Goal: Task Accomplishment & Management: Complete application form

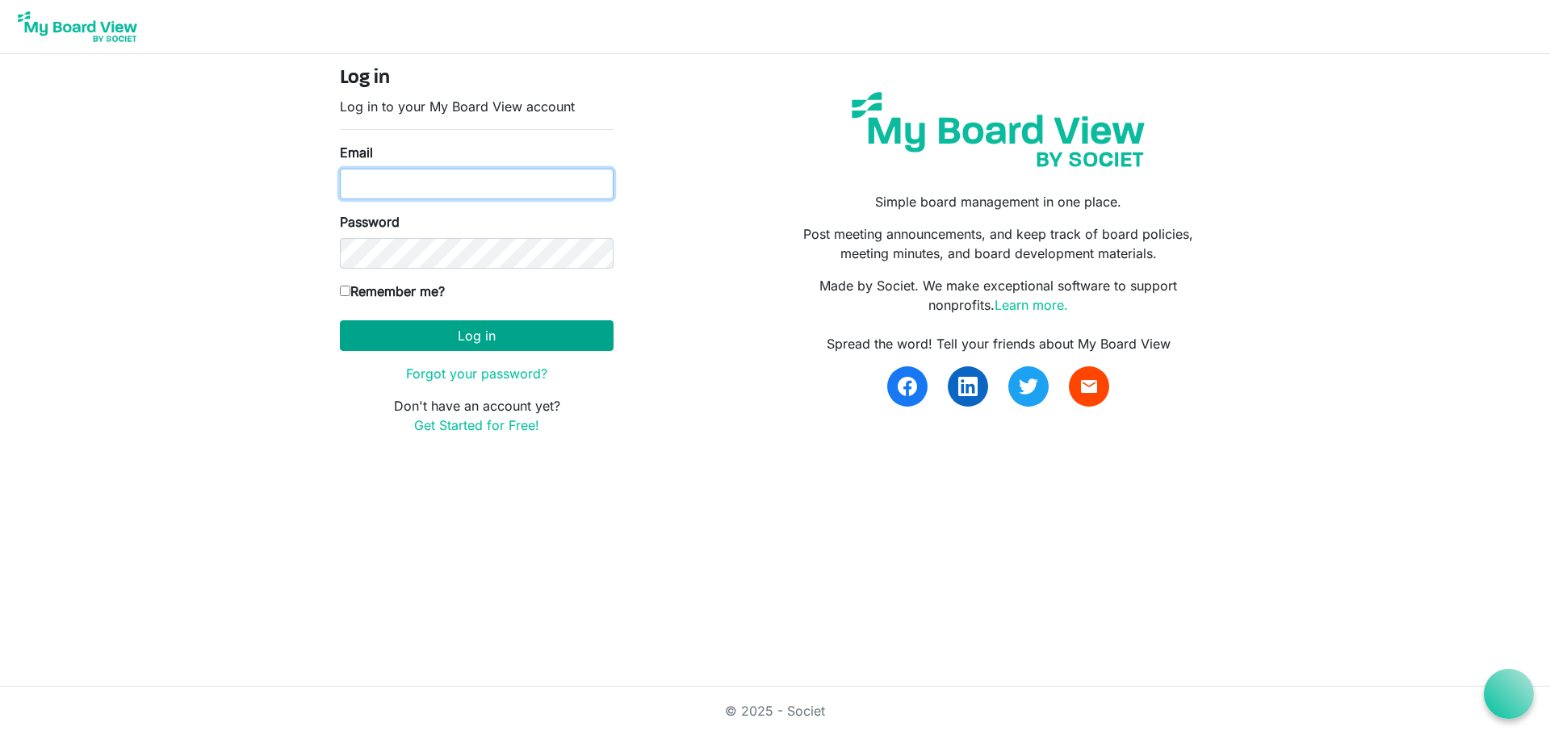
type input "[PERSON_NAME][EMAIL_ADDRESS][DOMAIN_NAME]"
click at [454, 338] on button "Log in" at bounding box center [477, 335] width 274 height 31
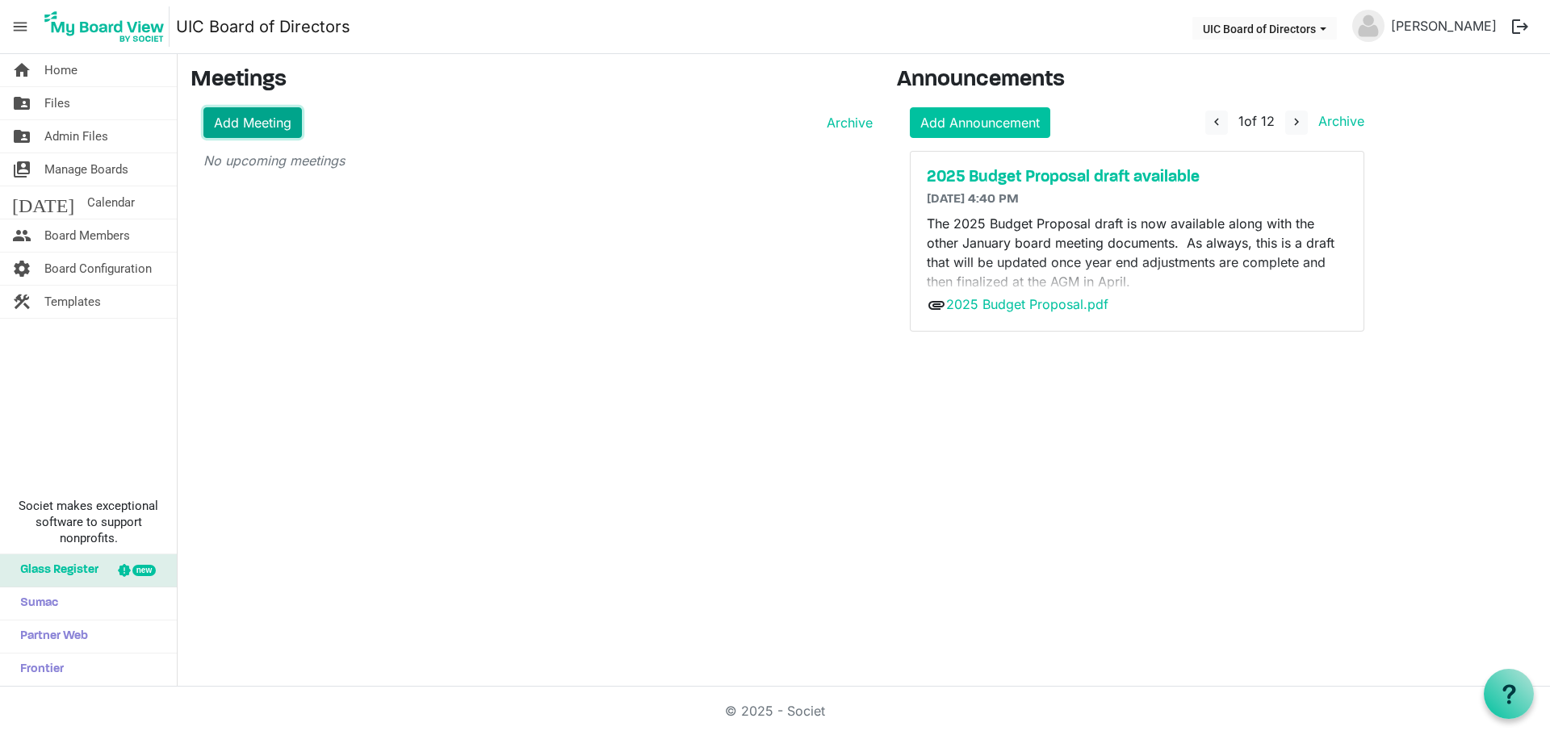
click at [265, 123] on link "Add Meeting" at bounding box center [252, 122] width 98 height 31
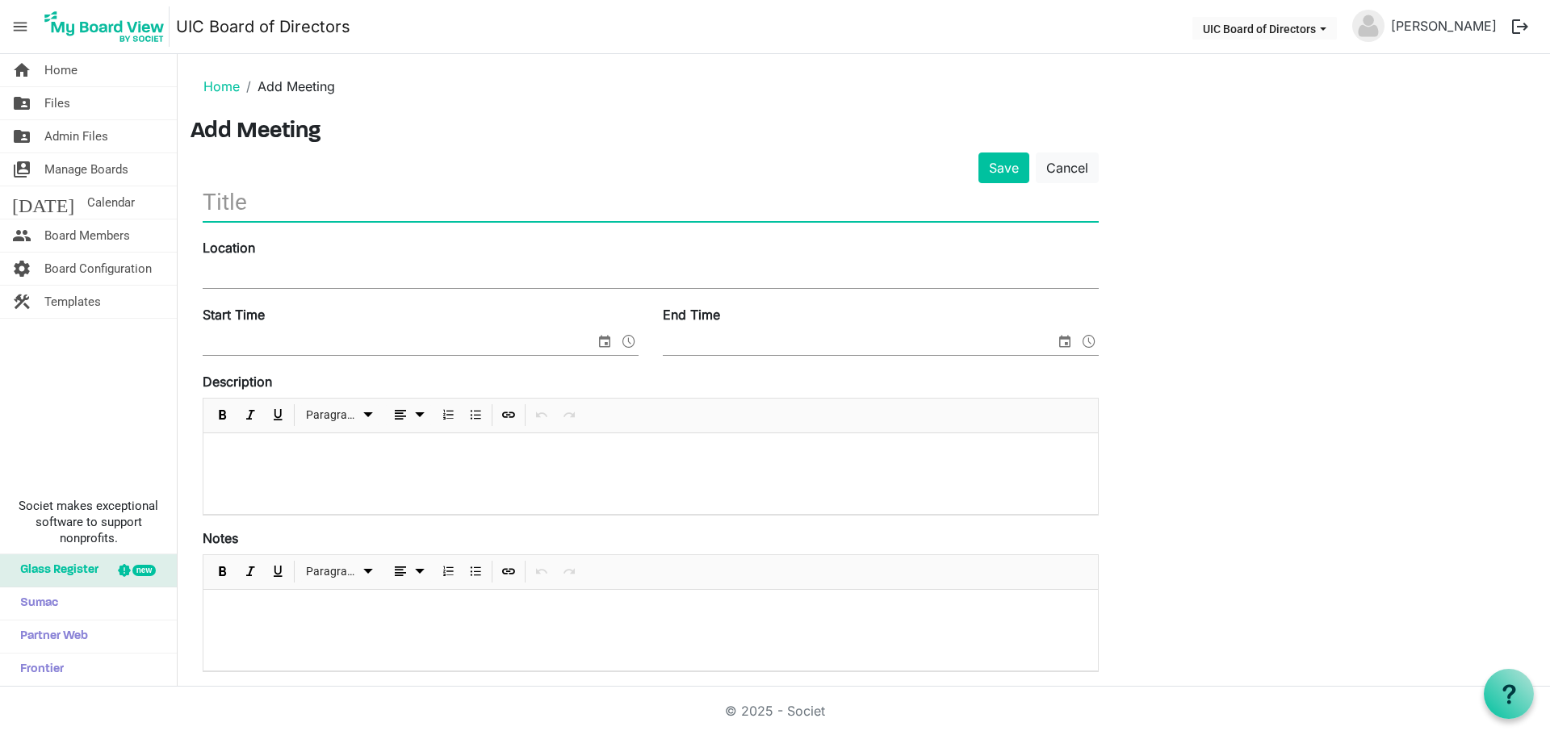
click at [277, 204] on input "text" at bounding box center [651, 202] width 896 height 38
type input "Board Meeting - [DATE]"
click at [218, 271] on input "Location" at bounding box center [651, 276] width 896 height 24
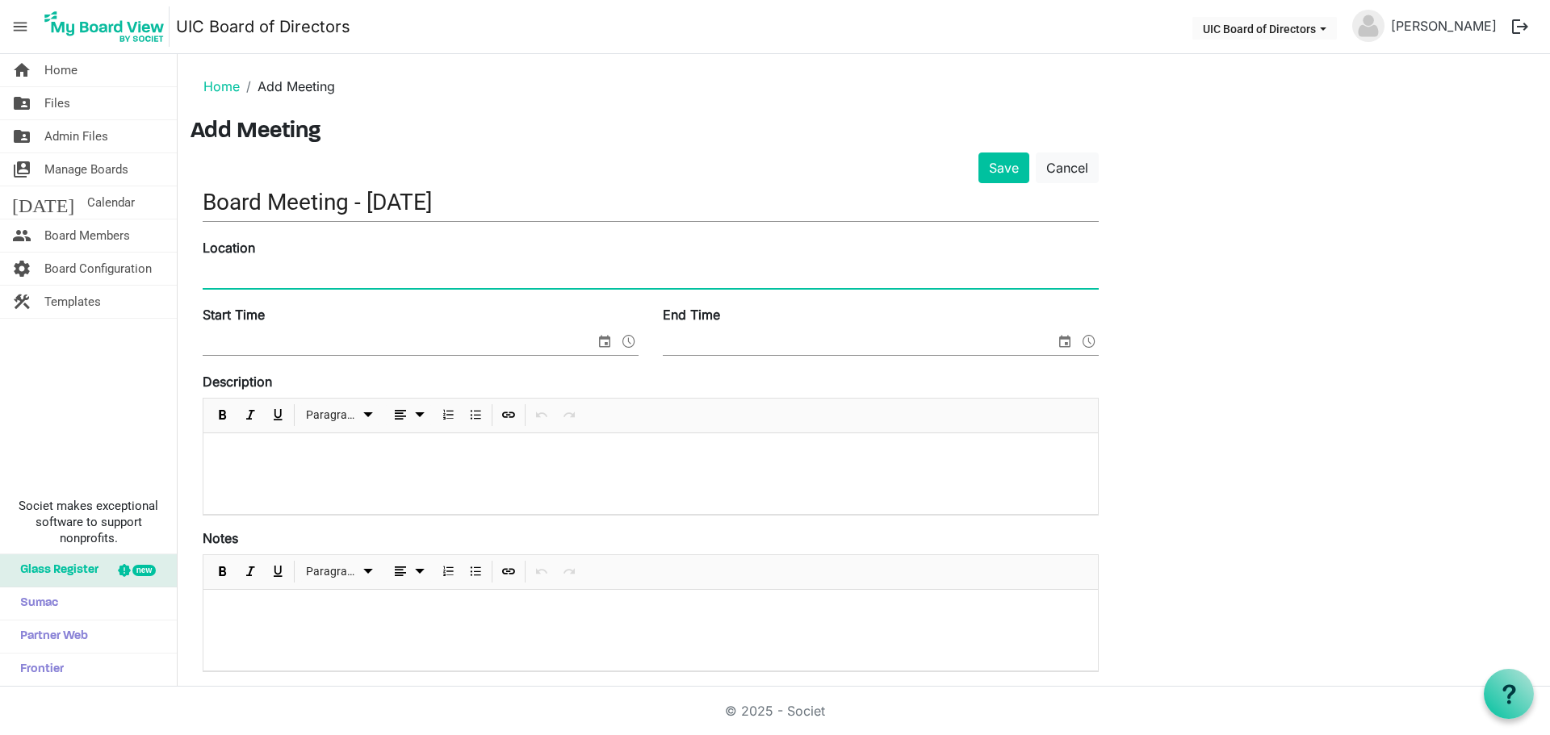
paste input "CRDTA office ([STREET_ADDRESS])"
type input "CRDTA office ([STREET_ADDRESS])"
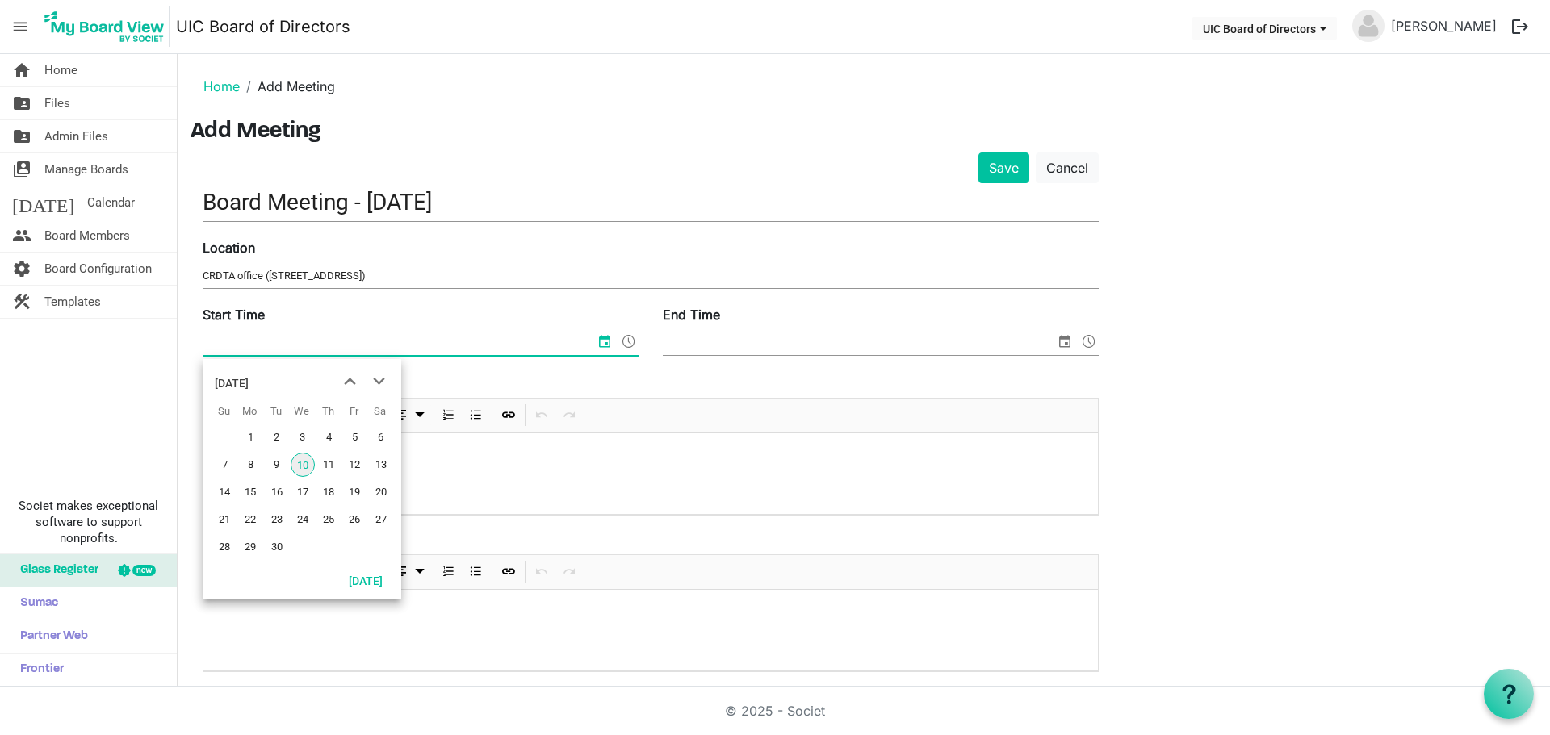
click at [332, 346] on input "Start Time" at bounding box center [399, 343] width 392 height 24
click at [332, 346] on input "4:30" at bounding box center [388, 343] width 371 height 24
click at [299, 525] on span "24" at bounding box center [303, 520] width 24 height 24
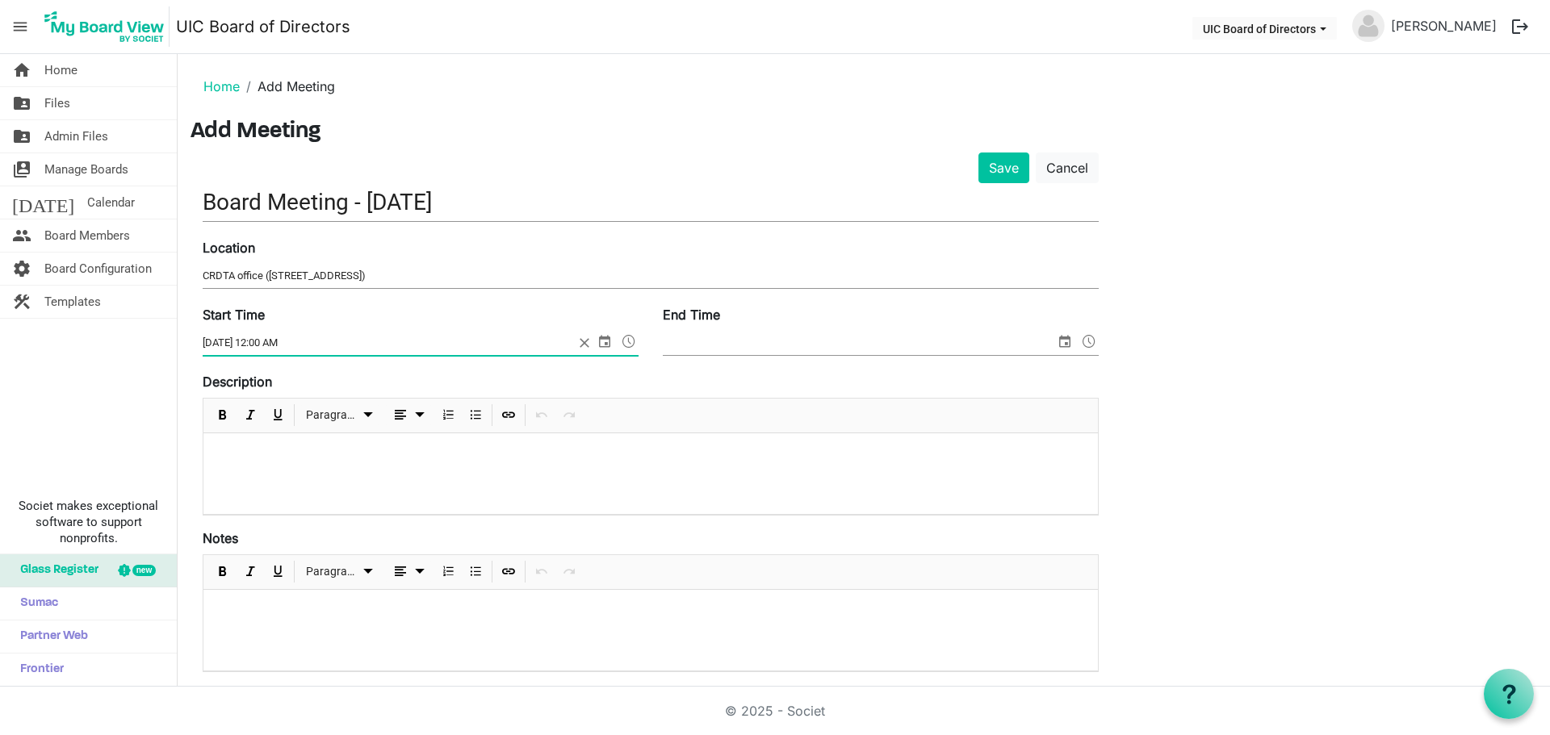
drag, startPoint x: 638, startPoint y: 339, endPoint x: 625, endPoint y: 338, distance: 12.1
click at [626, 338] on span at bounding box center [628, 341] width 19 height 21
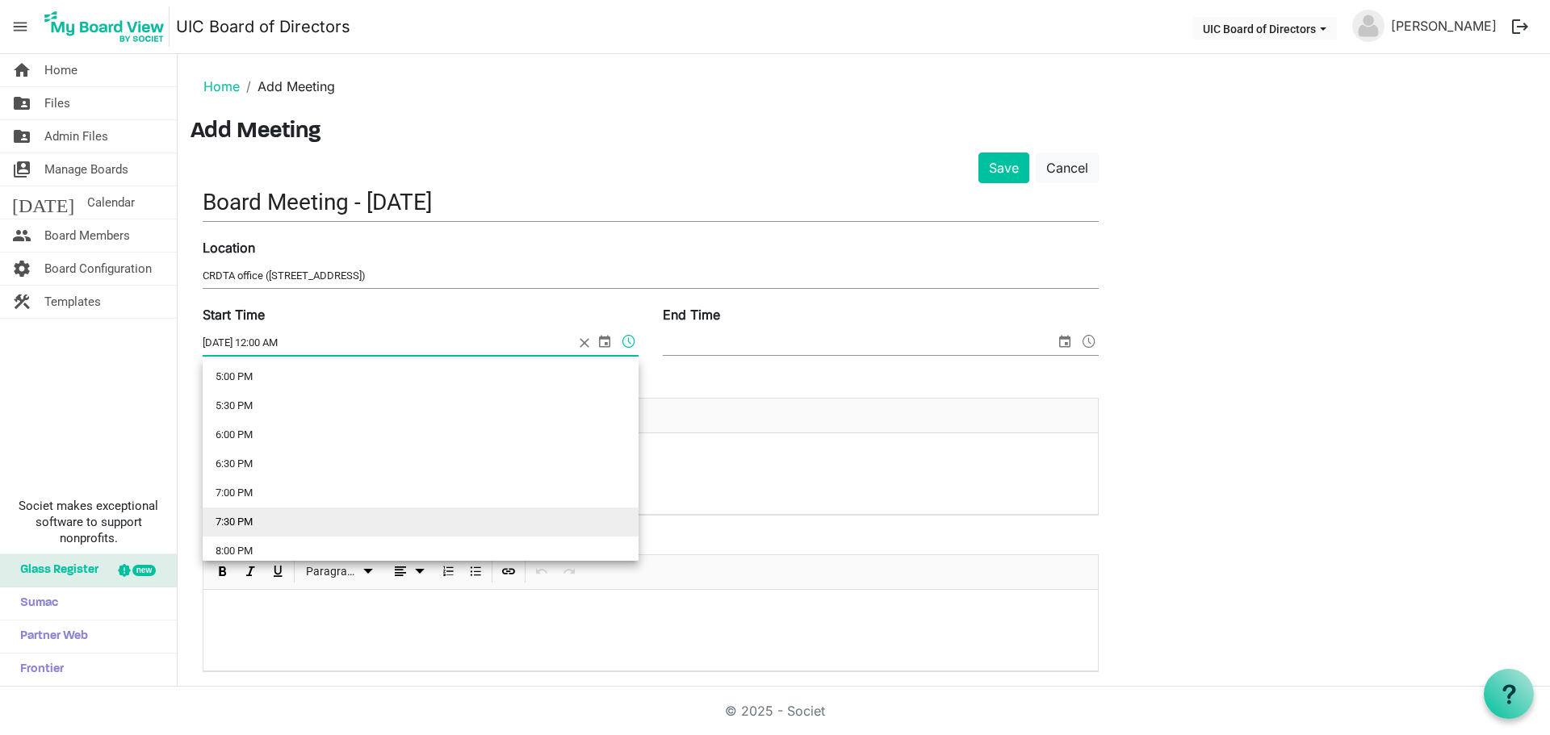
scroll to position [964, 0]
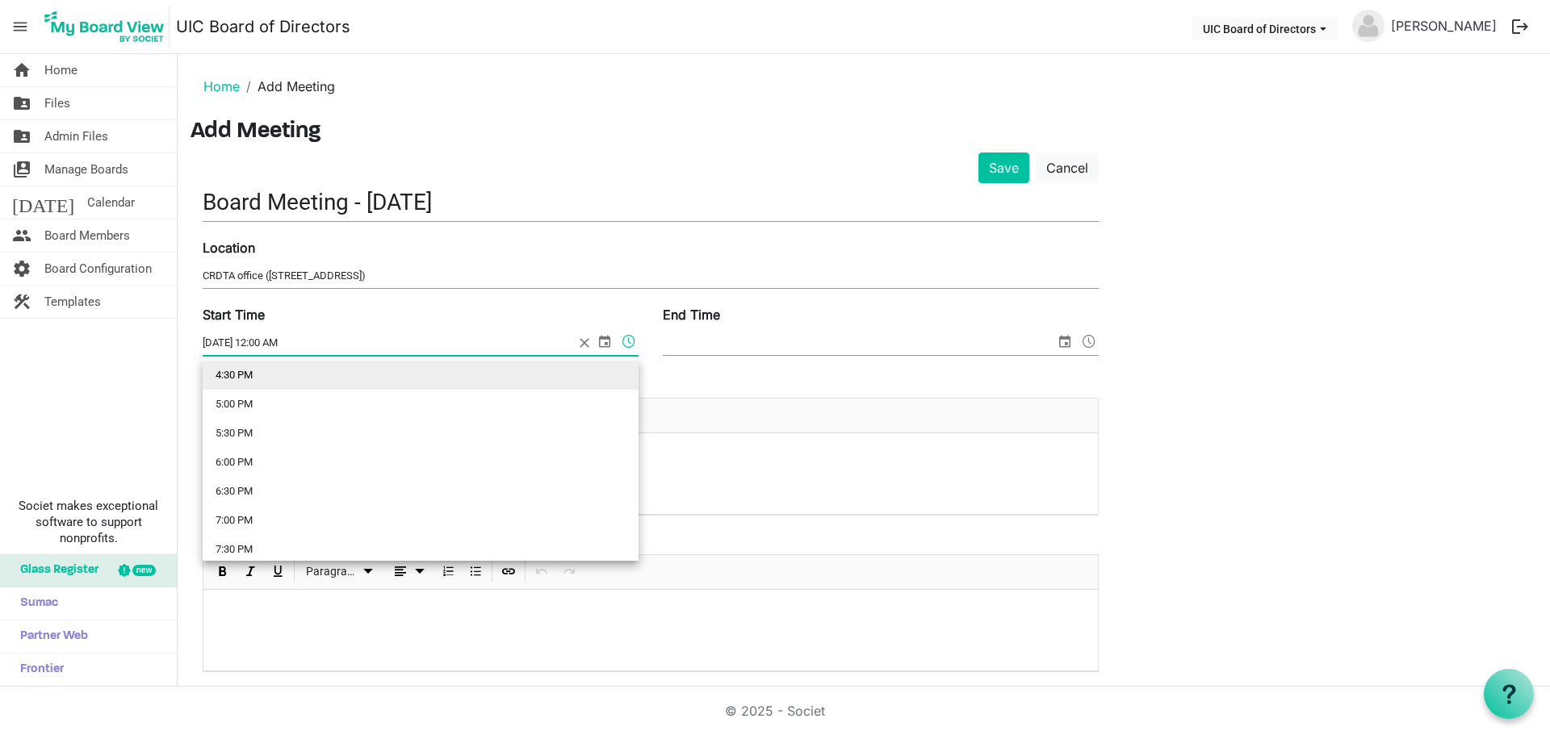
click at [272, 373] on li "4:30 PM" at bounding box center [421, 375] width 436 height 29
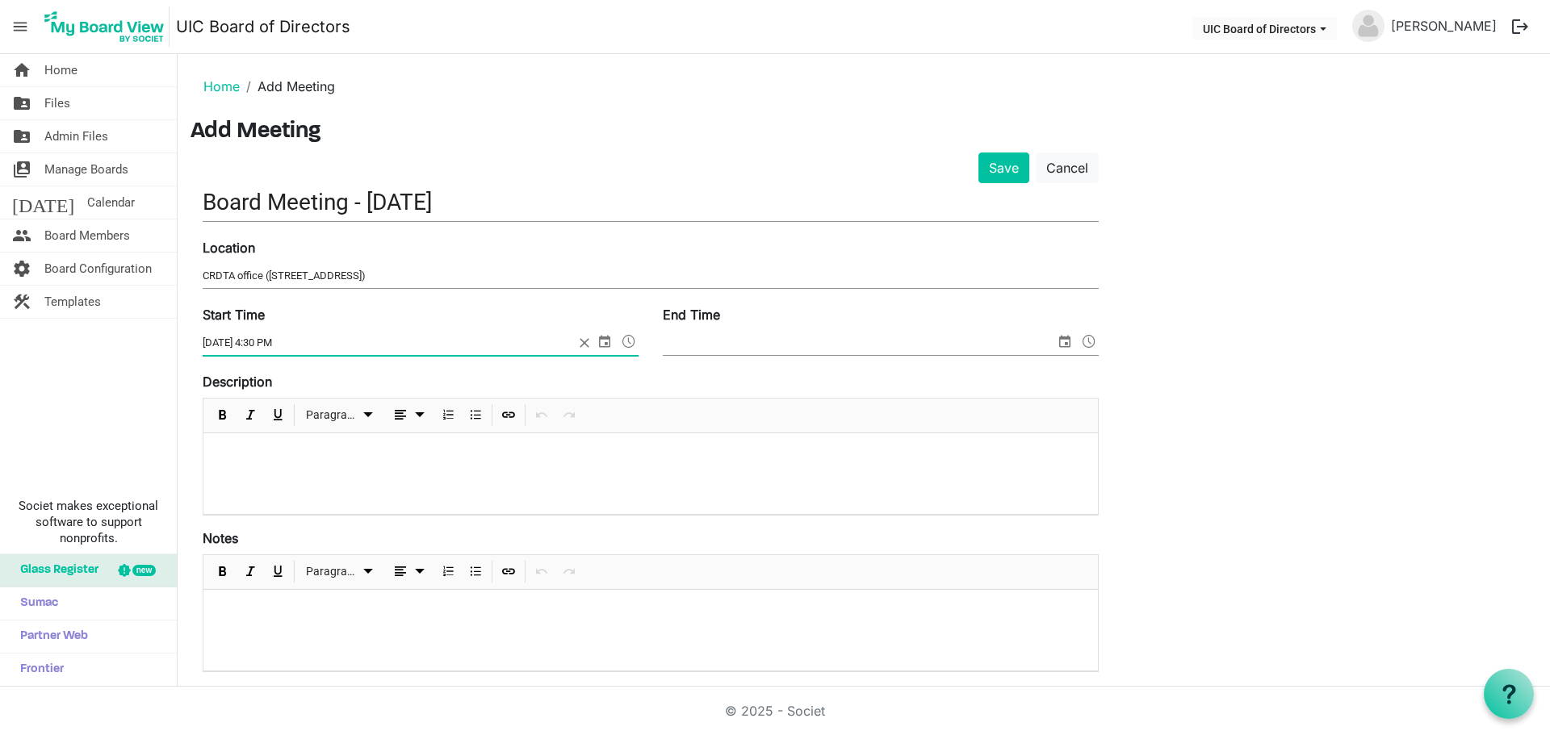
type input "9/24/2025 4:30 PM"
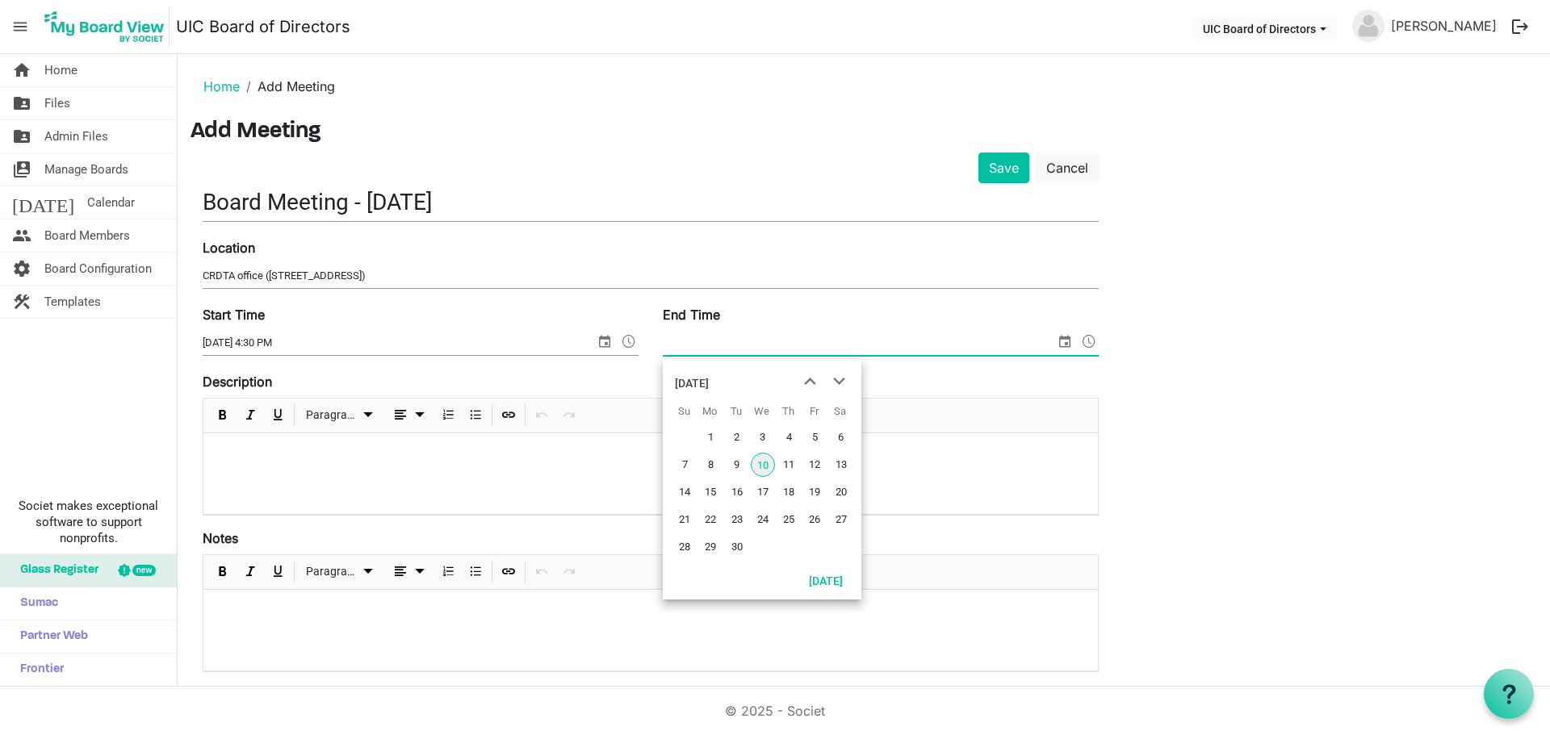
click at [1063, 342] on span "select" at bounding box center [1064, 341] width 19 height 21
click at [1243, 379] on div "Save Cancel Board Meeting - September 24, 2025 Location CRDTA office (871 Shopp…" at bounding box center [863, 586] width 1346 height 867
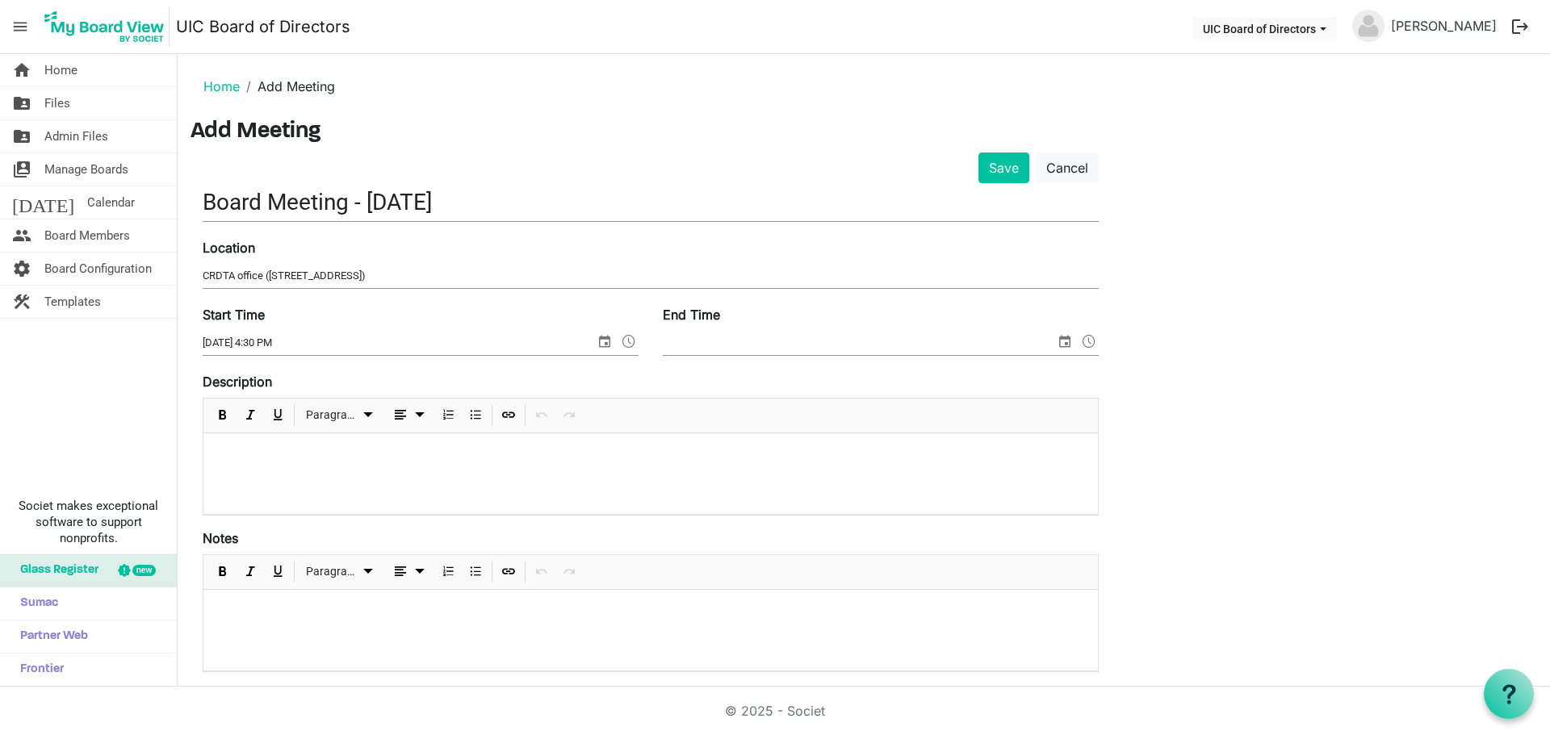
click at [262, 455] on p at bounding box center [650, 454] width 868 height 17
click at [378, 627] on div at bounding box center [650, 630] width 894 height 81
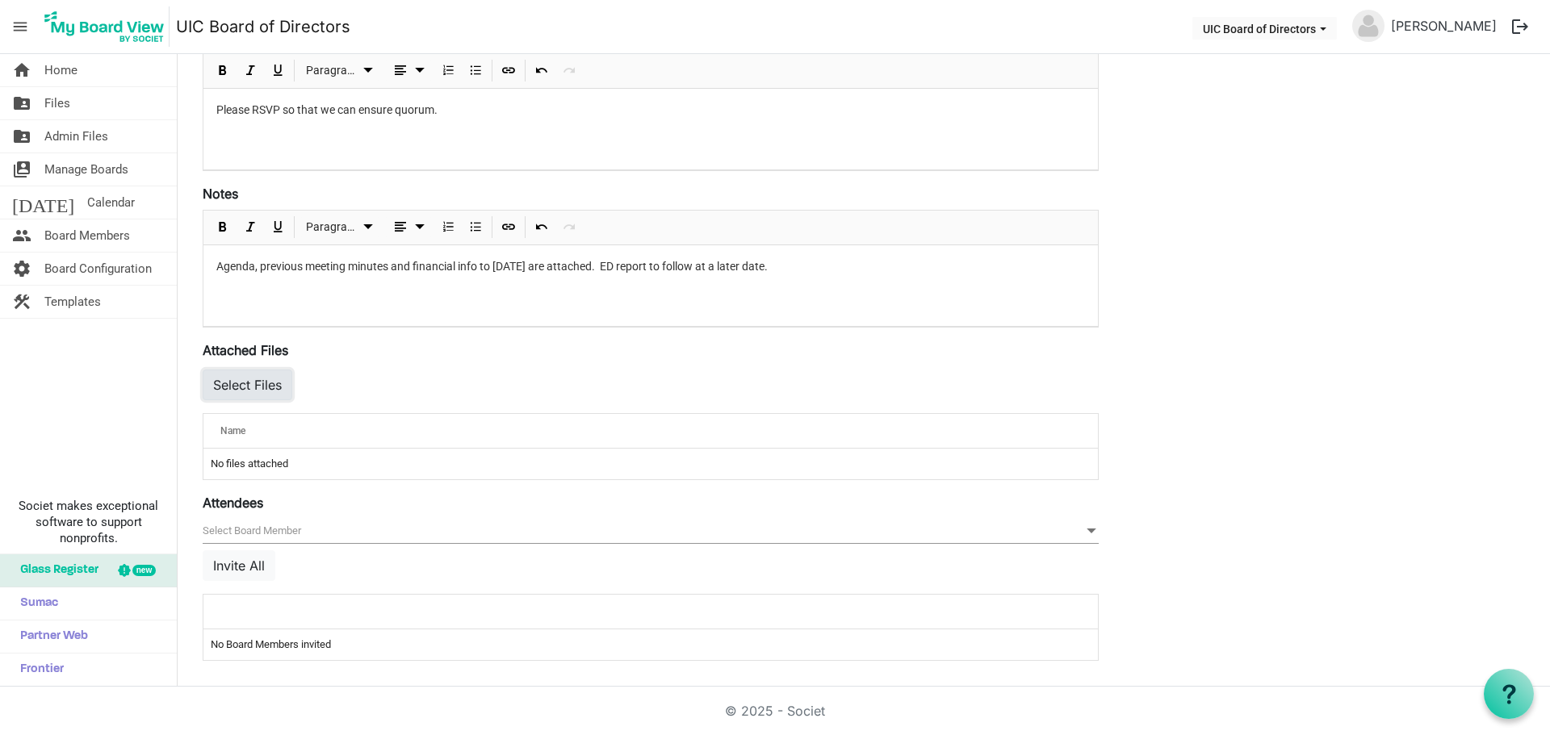
click at [245, 384] on button "Select Files" at bounding box center [248, 385] width 90 height 31
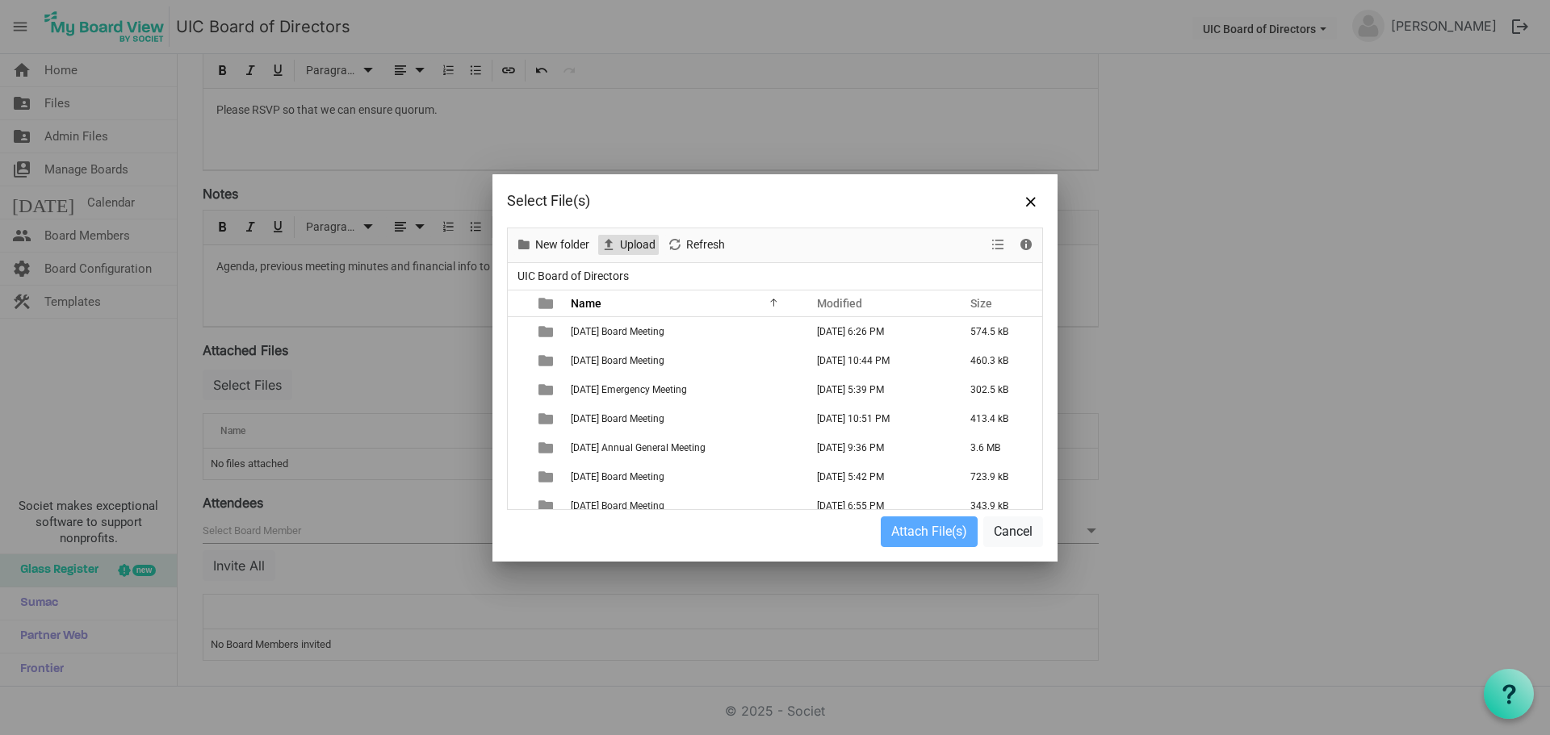
click at [631, 245] on span "Upload" at bounding box center [637, 245] width 39 height 20
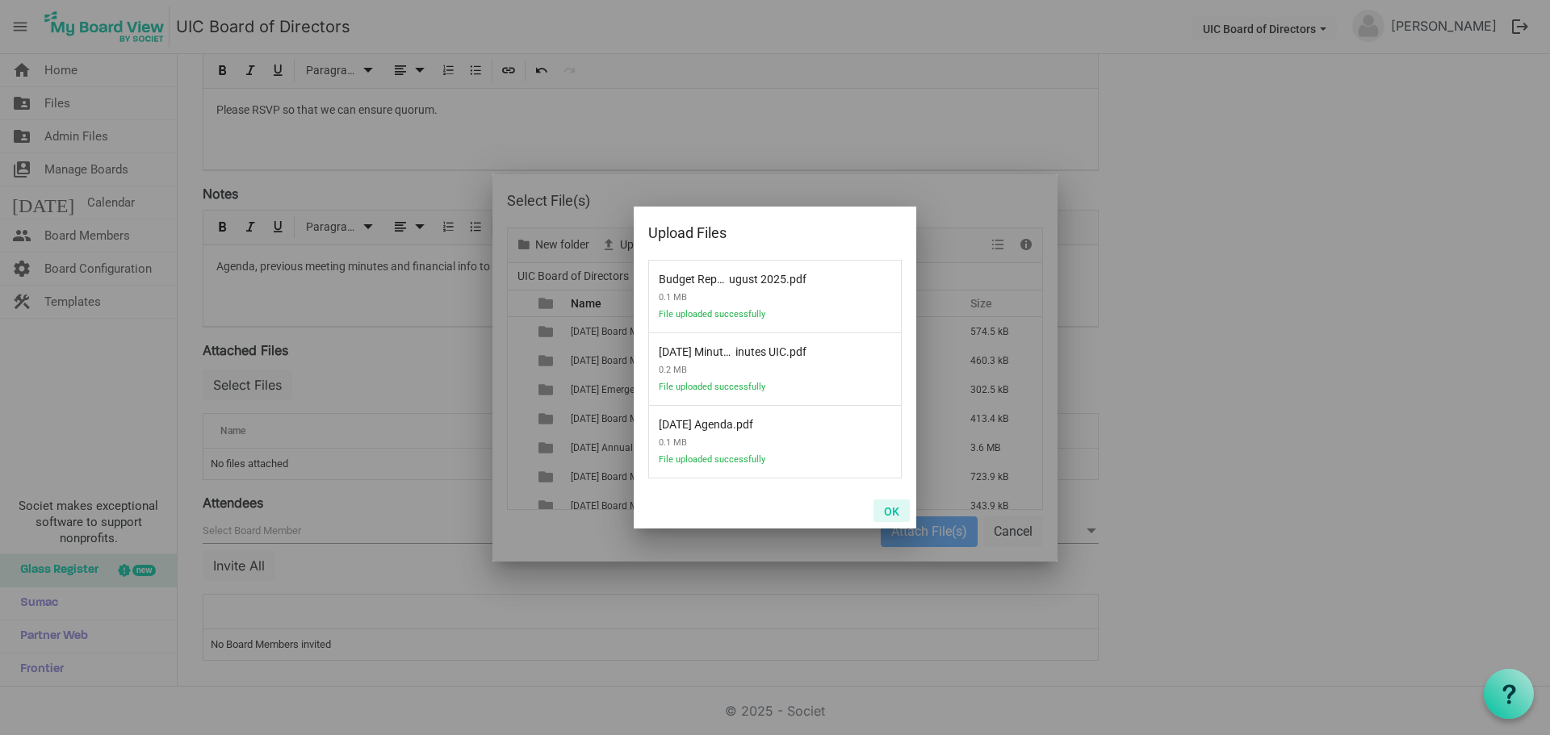
click at [879, 506] on button "OK" at bounding box center [891, 511] width 36 height 23
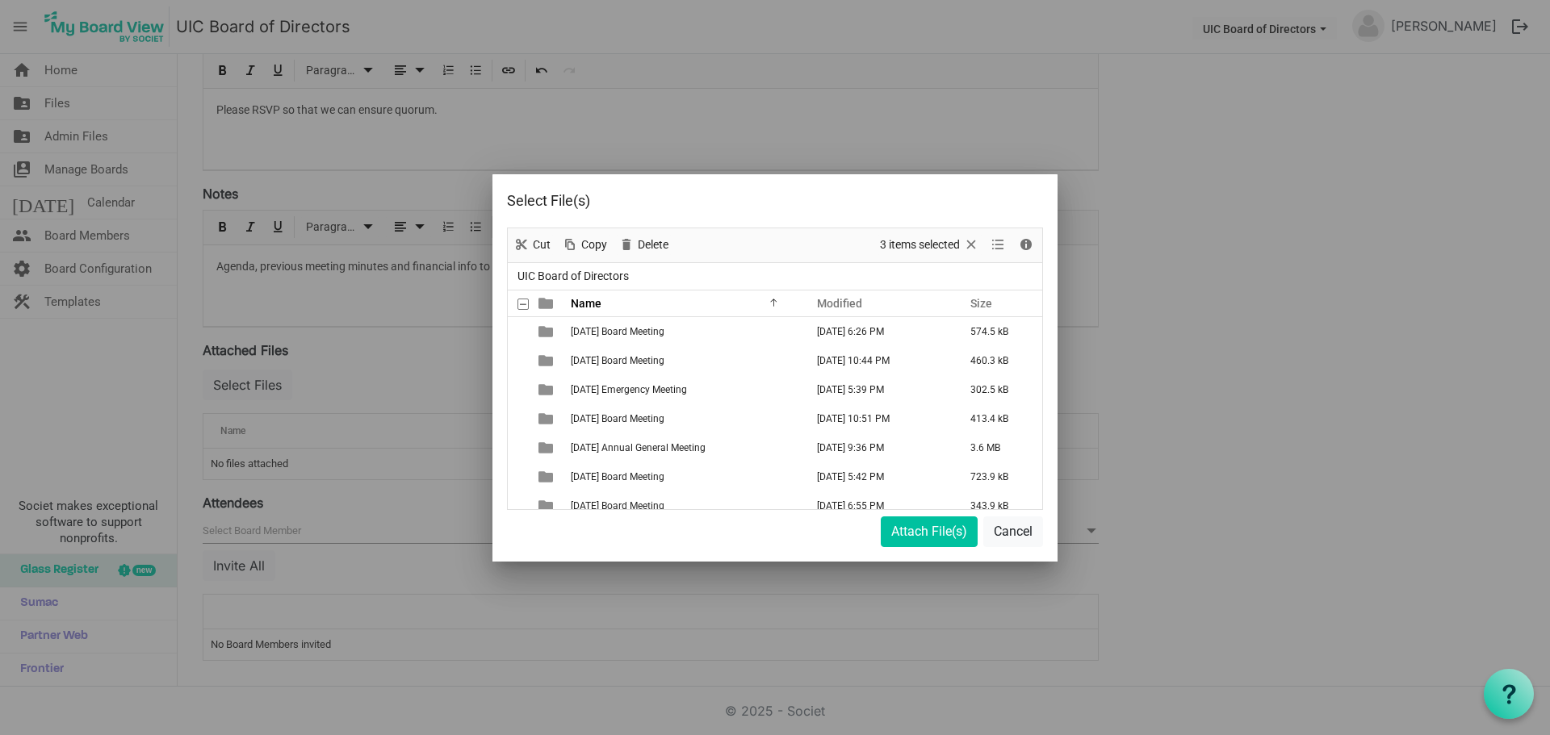
scroll to position [1086, 0]
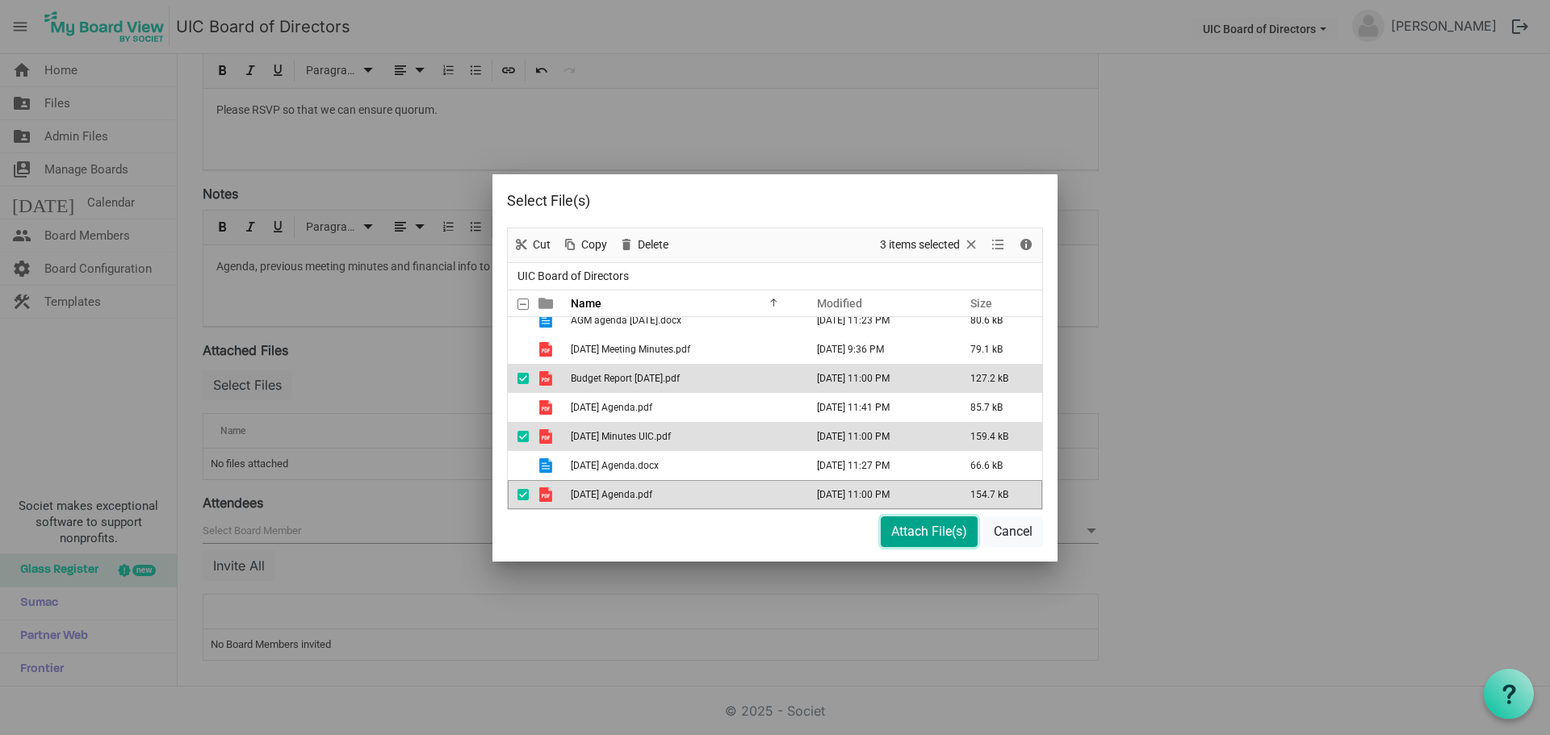
click at [912, 535] on button "Attach File(s)" at bounding box center [928, 532] width 97 height 31
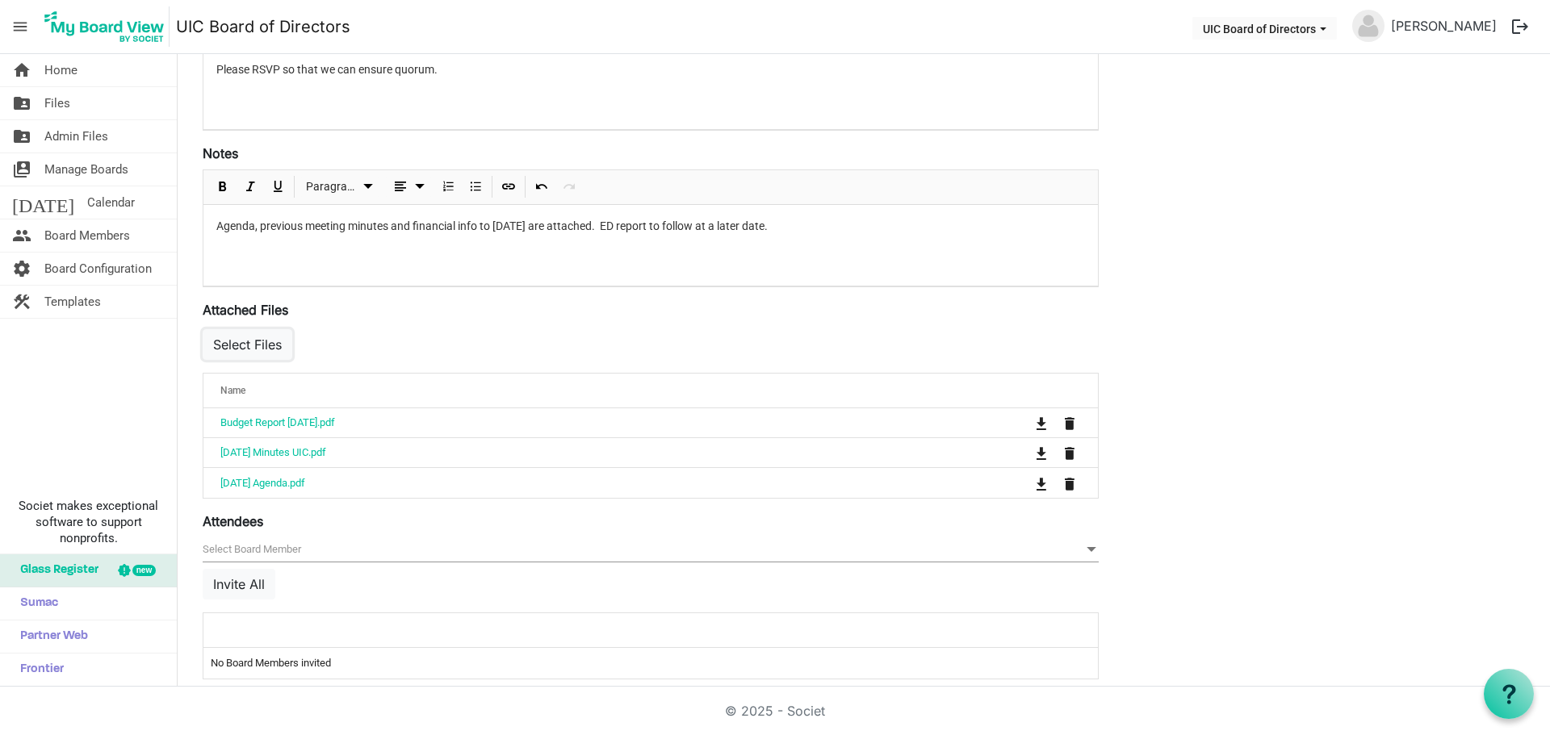
scroll to position [403, 0]
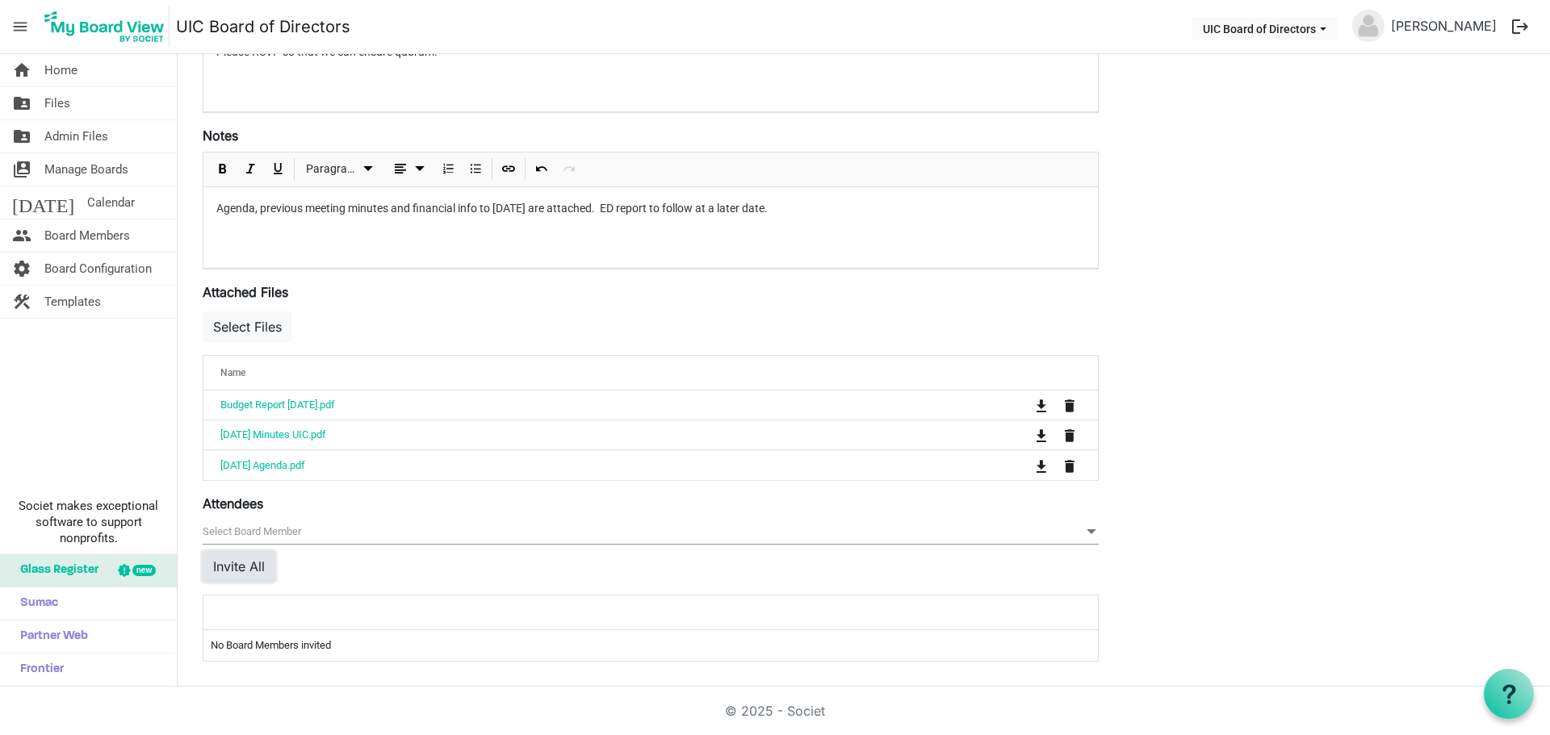
click at [246, 556] on button "Invite All" at bounding box center [239, 566] width 73 height 31
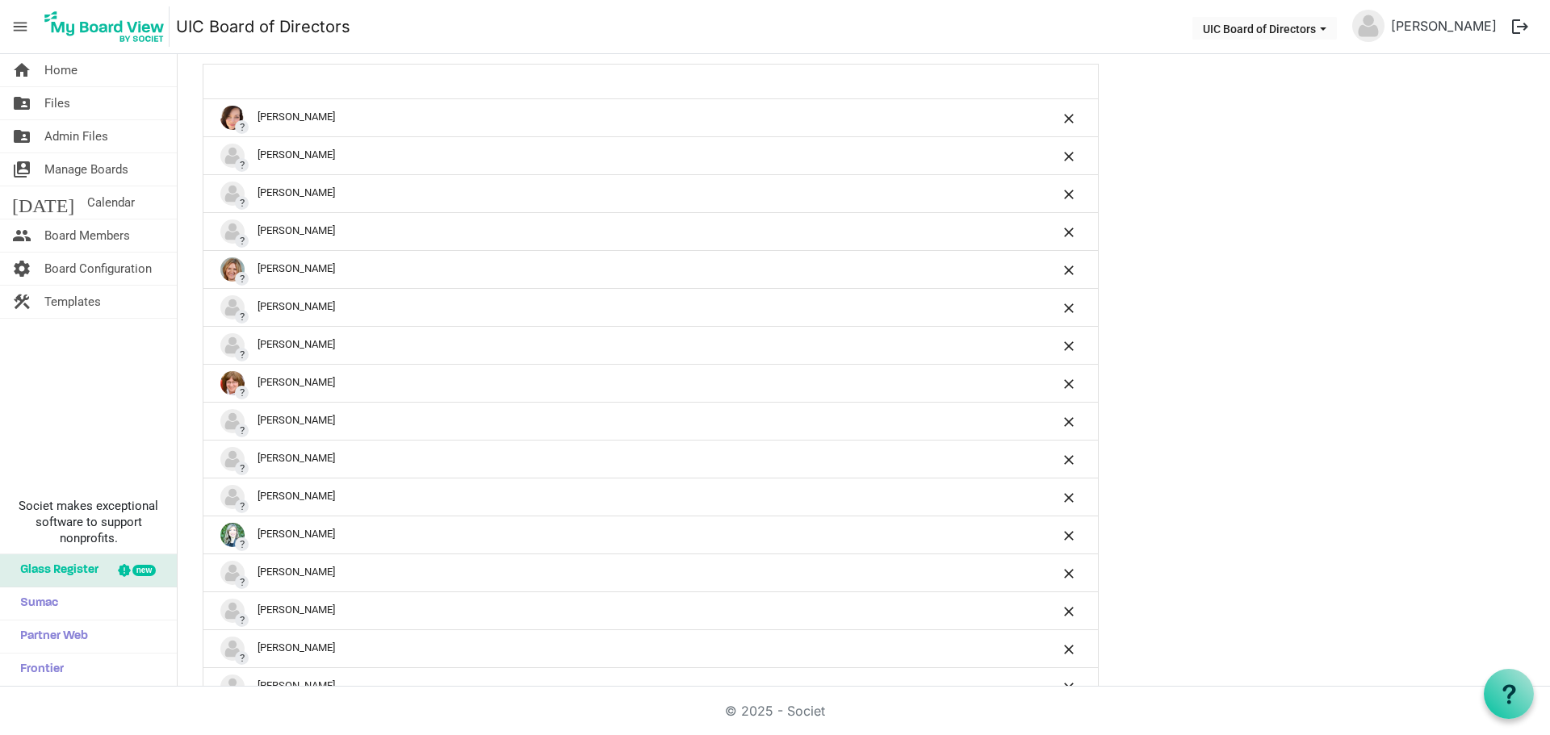
scroll to position [978, 0]
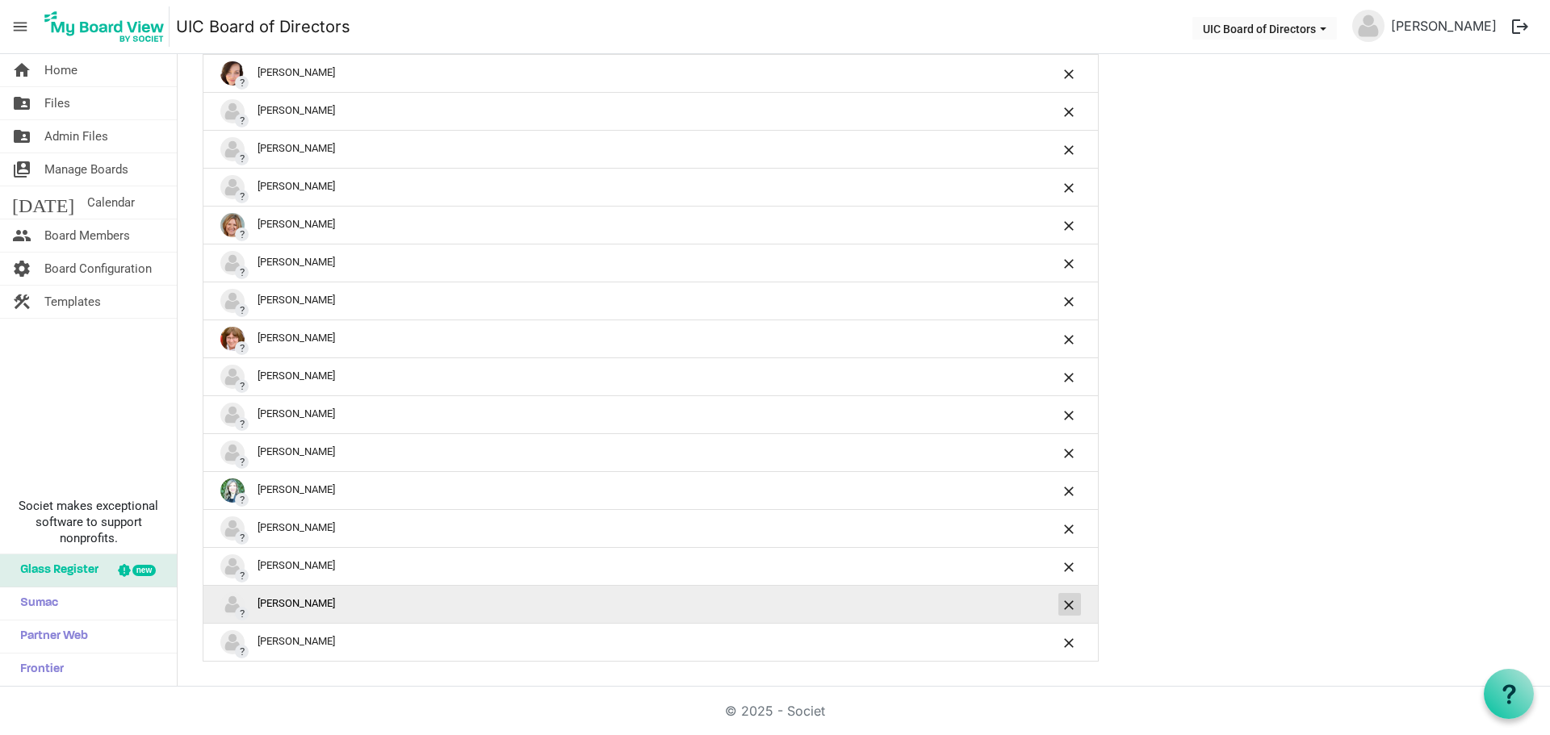
click at [1065, 600] on span "is Command column column header" at bounding box center [1069, 605] width 10 height 10
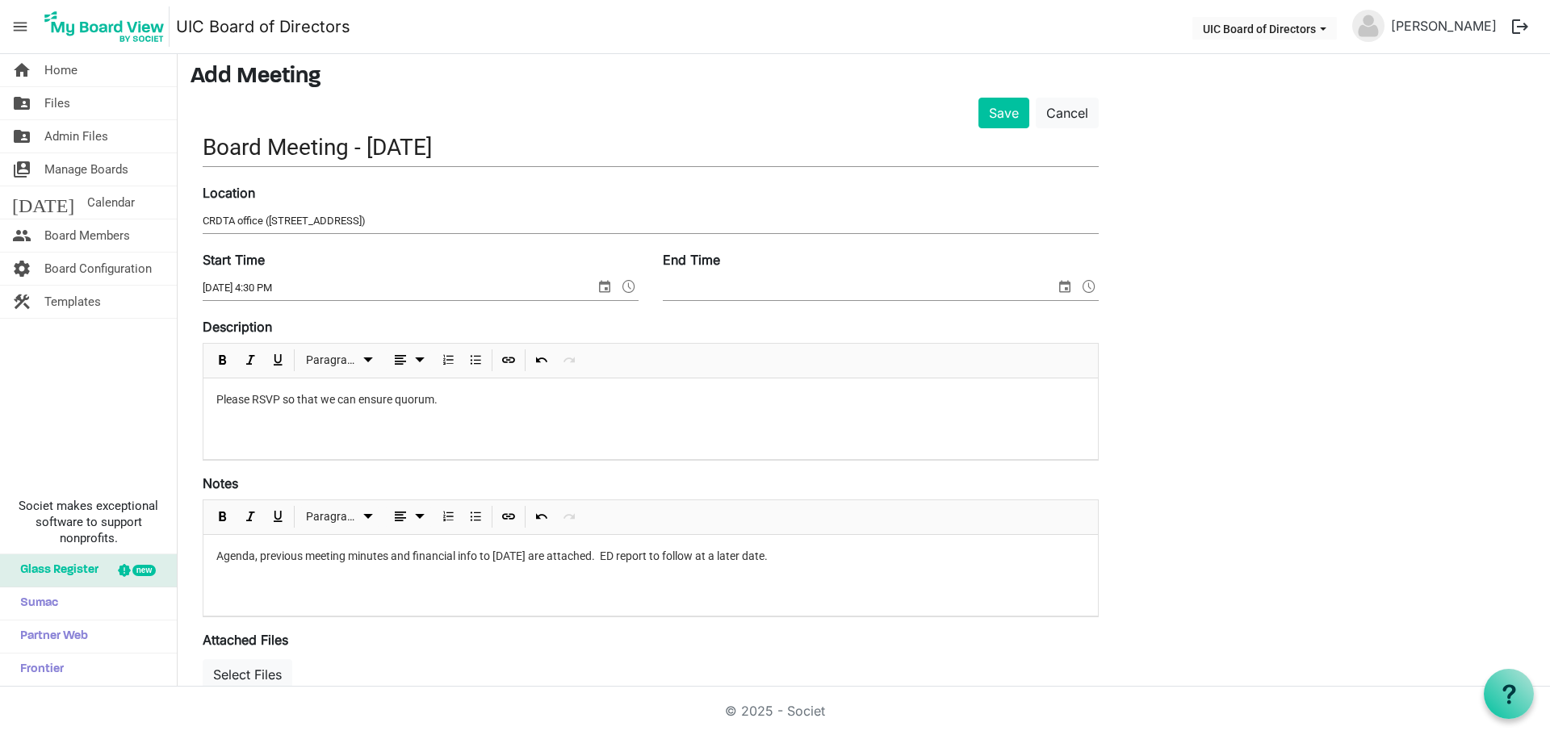
scroll to position [0, 0]
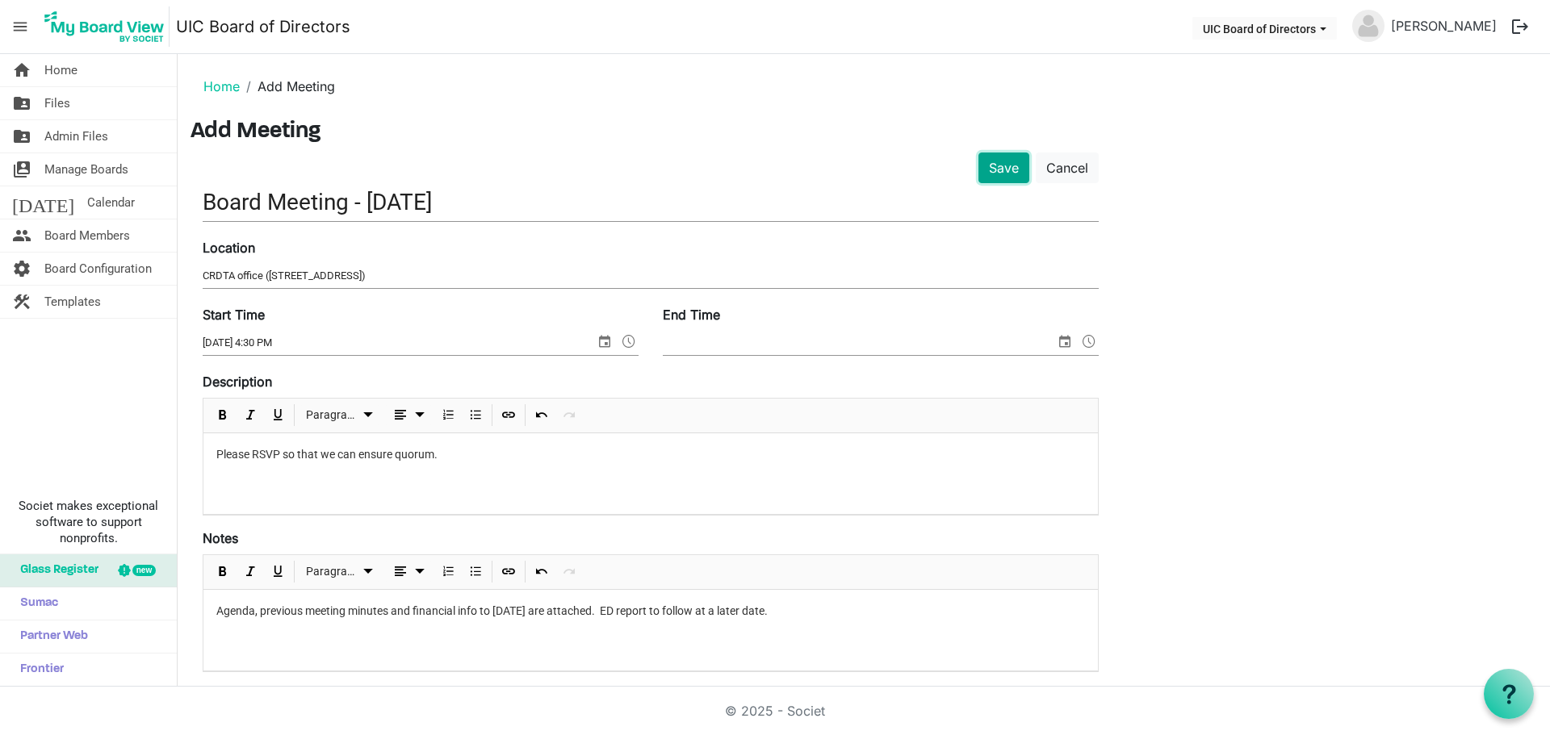
click at [997, 174] on button "Save" at bounding box center [1003, 168] width 51 height 31
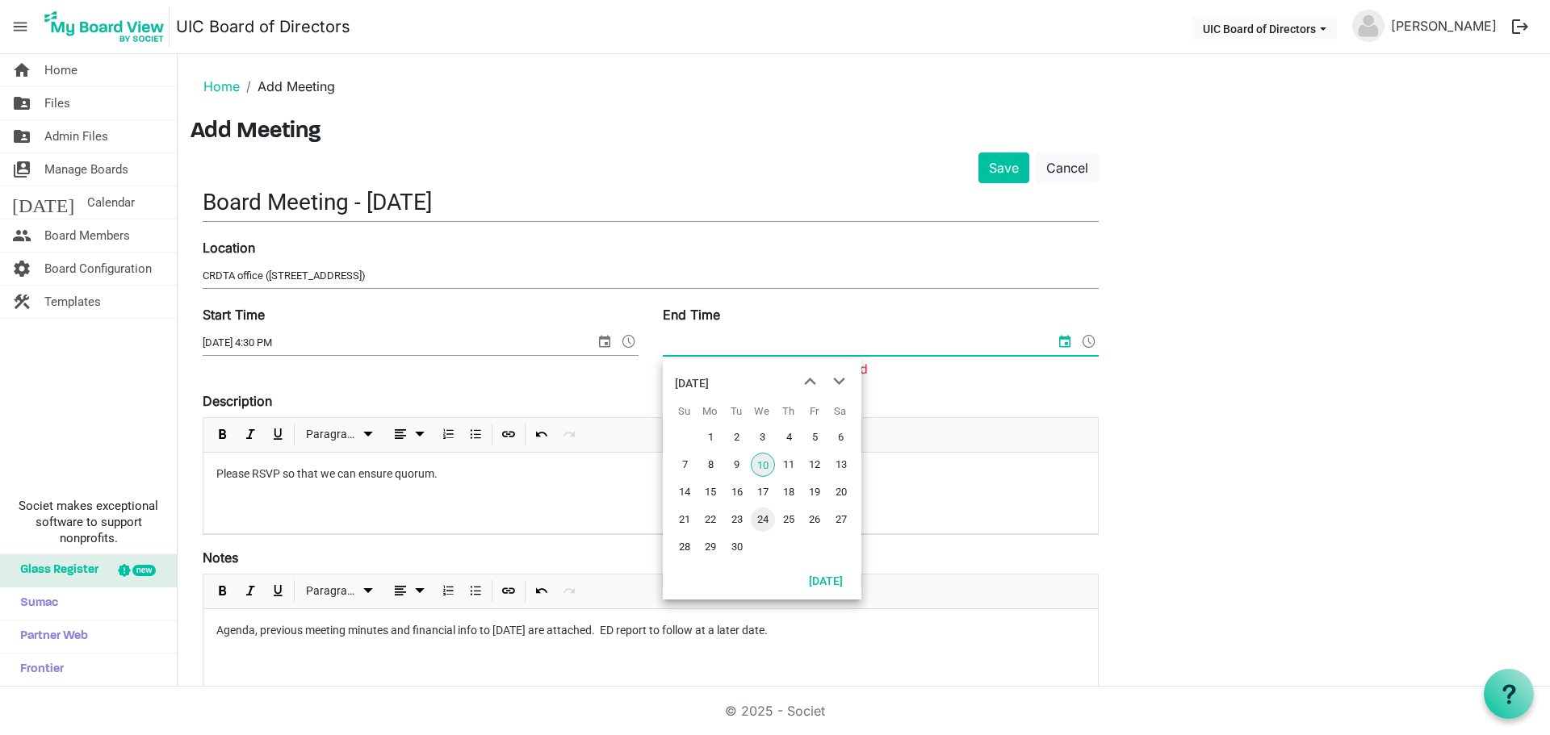
click at [757, 517] on span "24" at bounding box center [763, 520] width 24 height 24
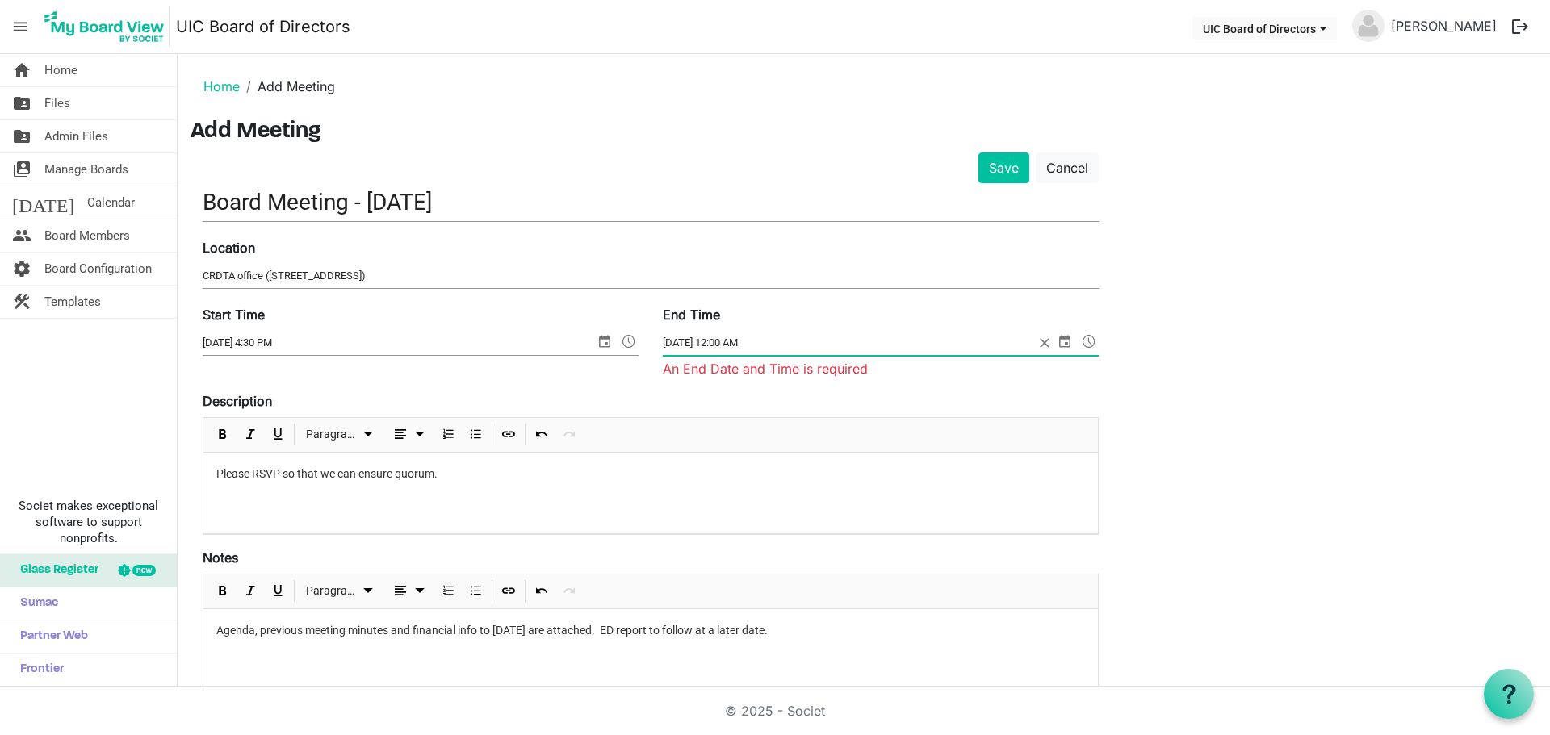
click at [1088, 343] on span at bounding box center [1088, 341] width 19 height 21
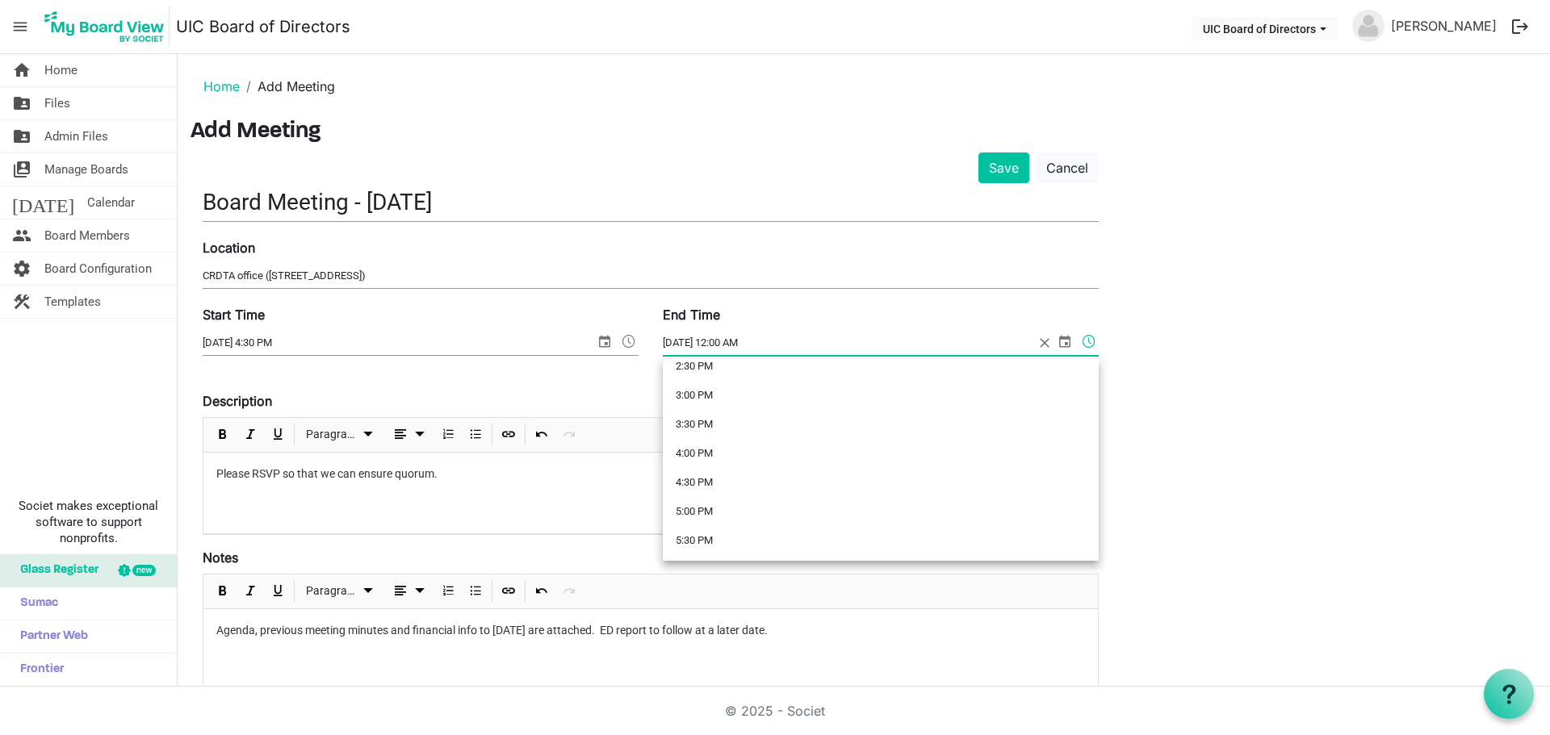
scroll to position [942, 0]
click at [695, 483] on li "6:00 PM" at bounding box center [881, 484] width 436 height 29
type input "9/24/2025 6:00 PM"
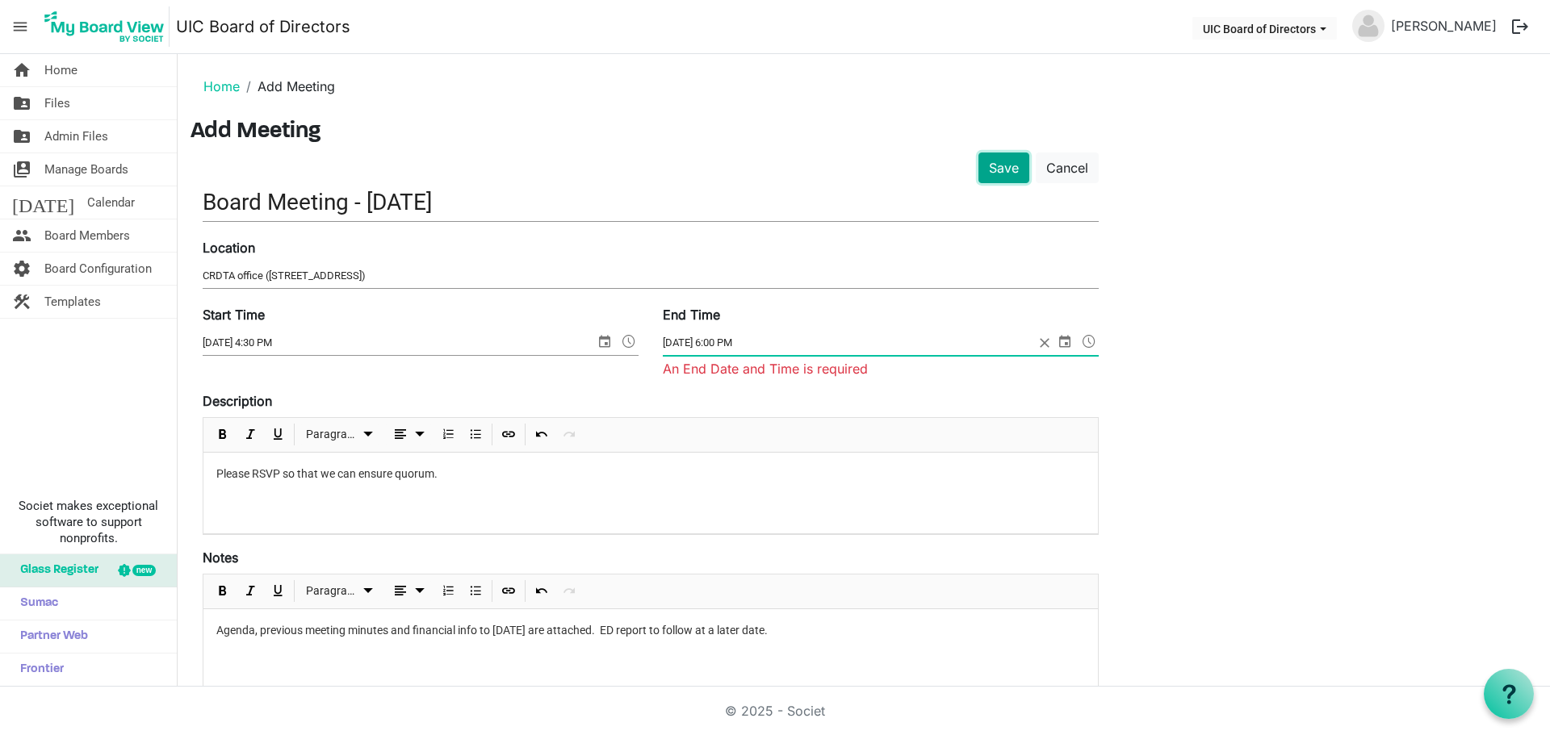
click at [981, 178] on button "Save" at bounding box center [1003, 168] width 51 height 31
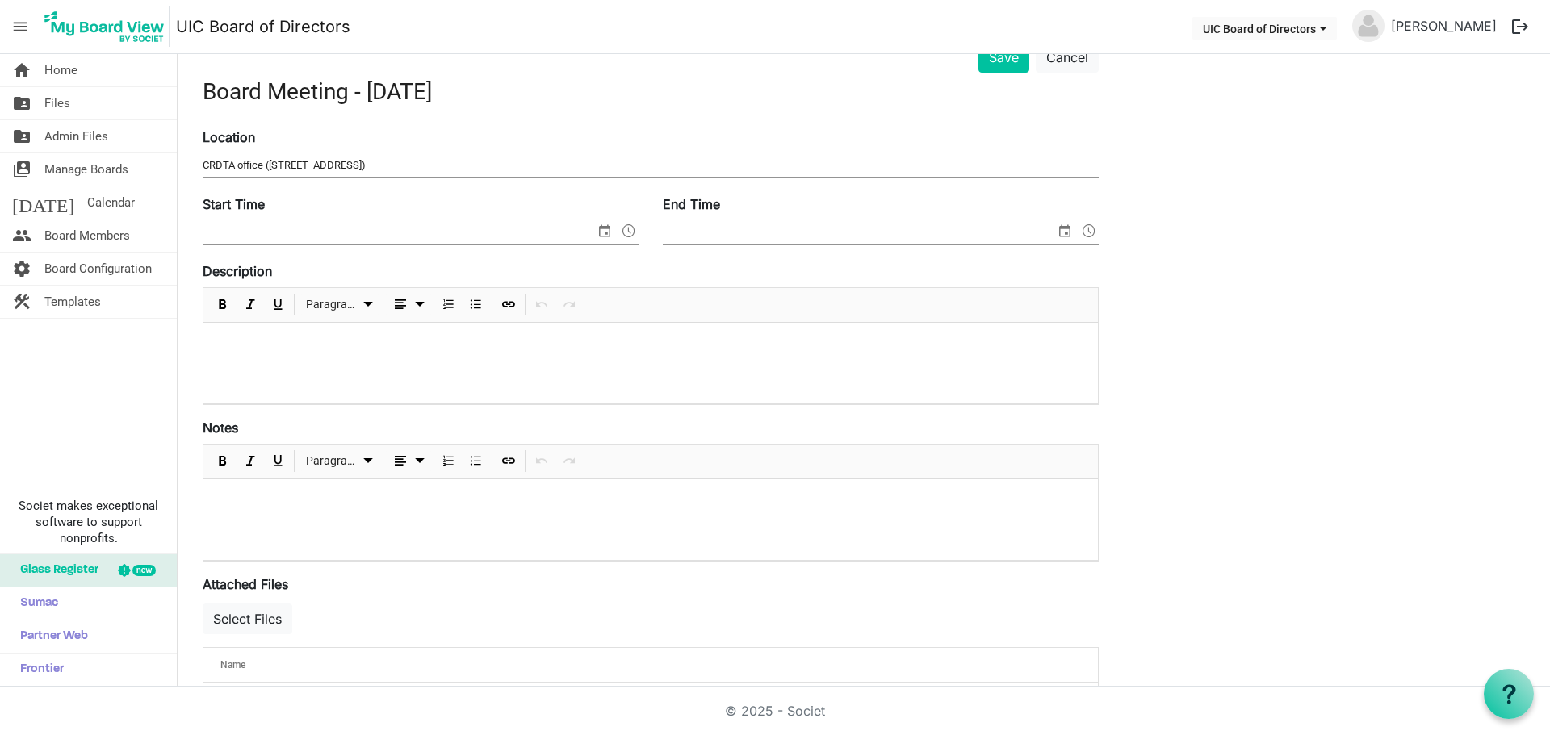
scroll to position [102, 0]
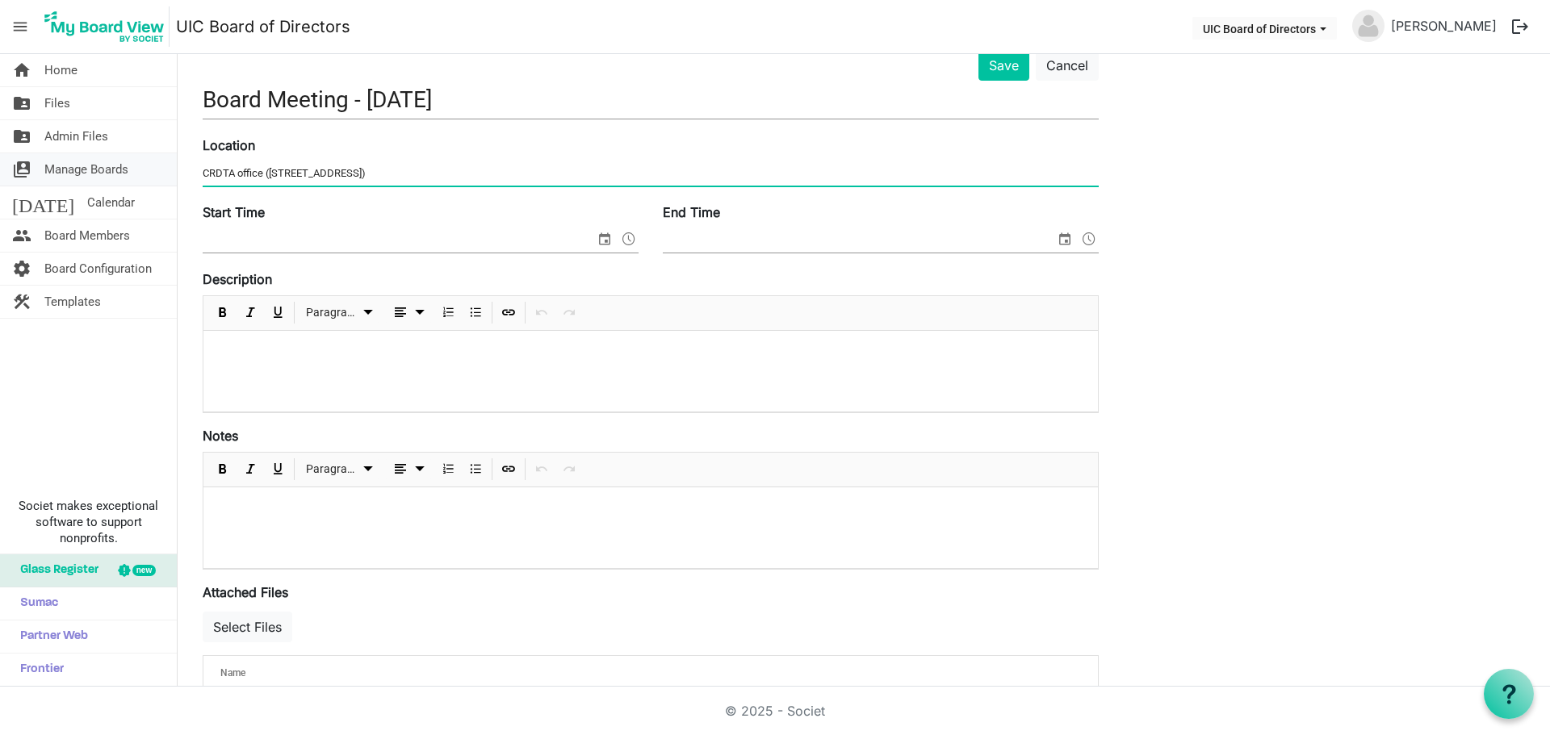
drag, startPoint x: 412, startPoint y: 176, endPoint x: 169, endPoint y: 184, distance: 243.1
click at [169, 184] on div "home Home folder_shared Files folder_shared Admin Files switch_account Manage B…" at bounding box center [775, 370] width 1550 height 633
click at [1083, 69] on link "Cancel" at bounding box center [1066, 65] width 63 height 31
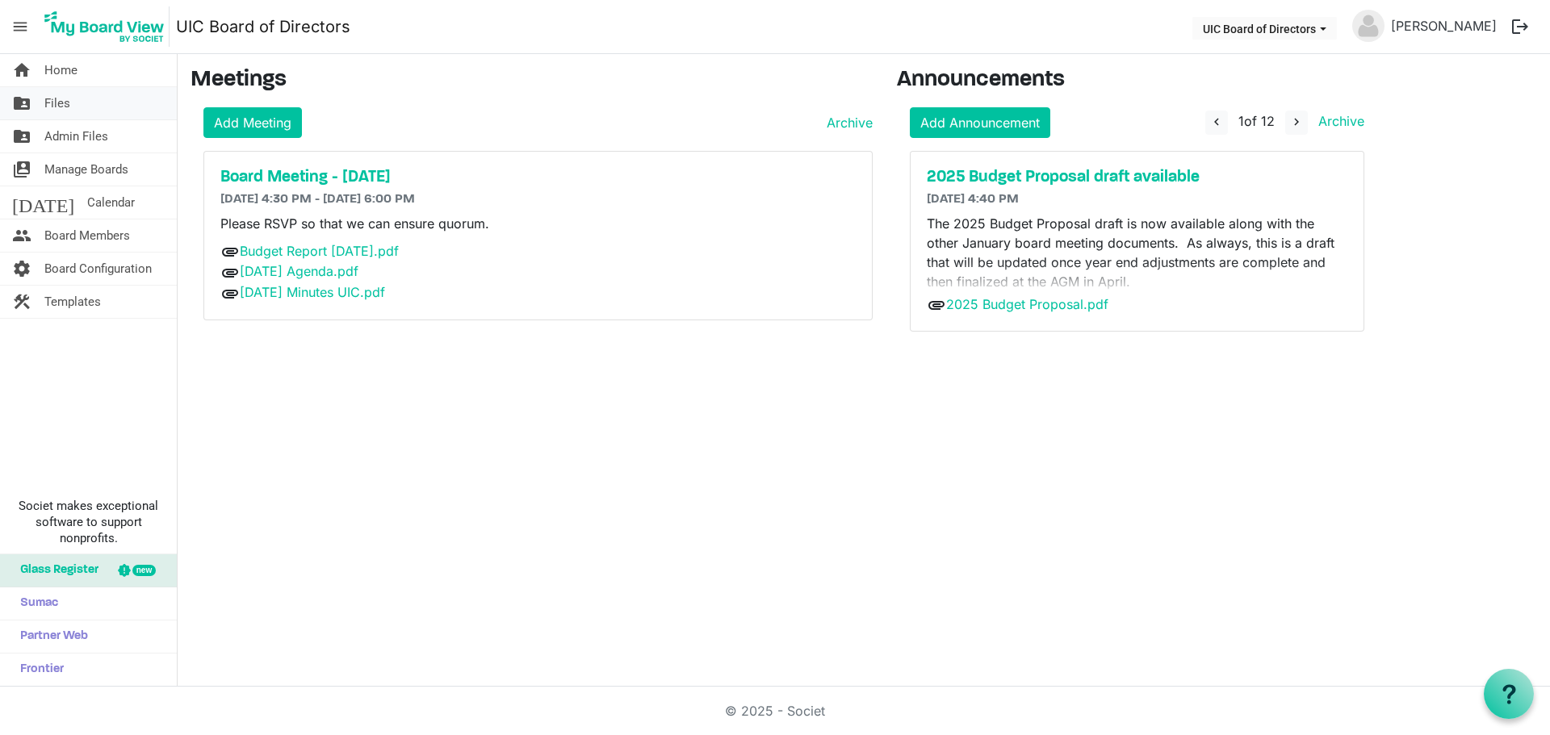
click at [56, 110] on span "Files" at bounding box center [57, 103] width 26 height 32
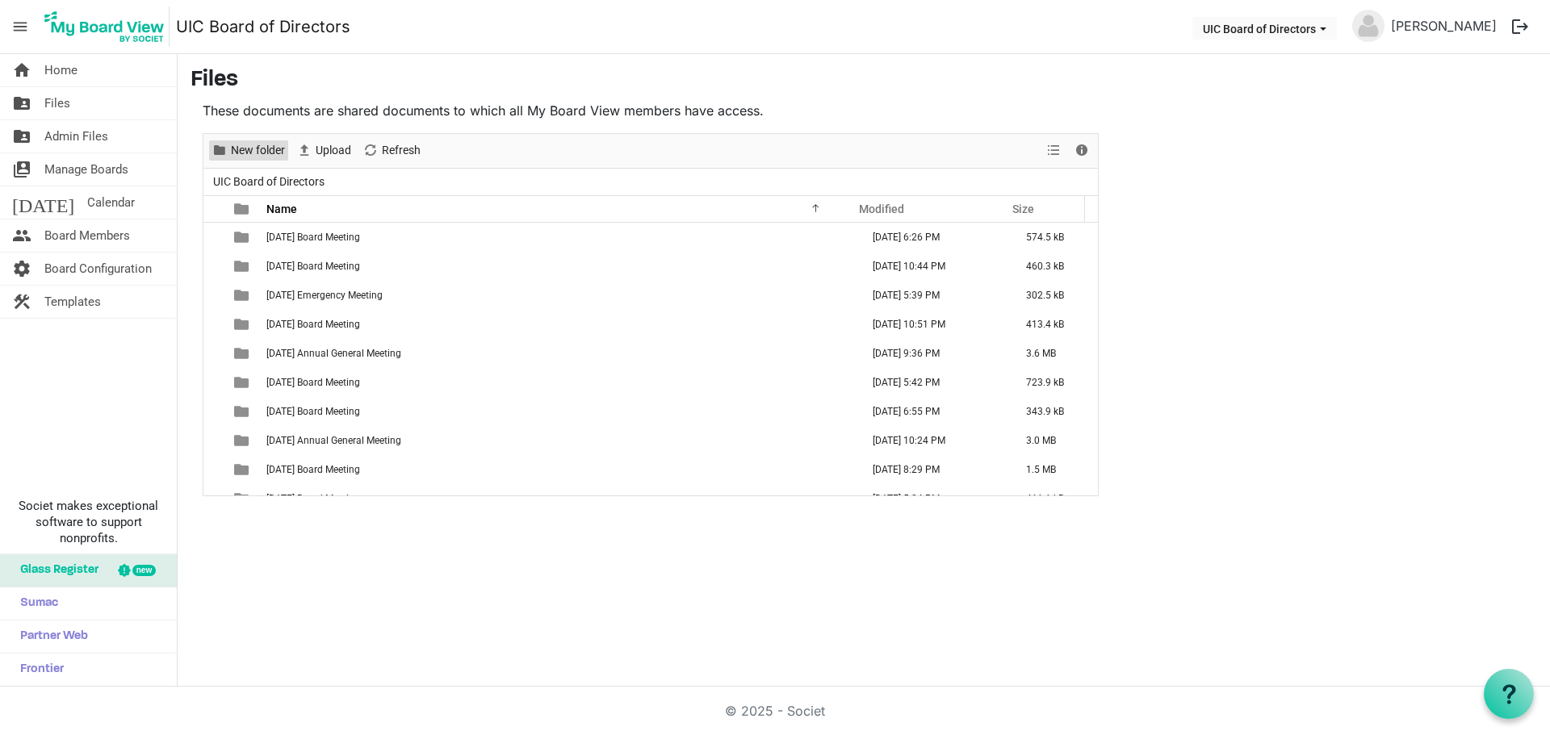
click at [245, 142] on span "New folder" at bounding box center [257, 150] width 57 height 20
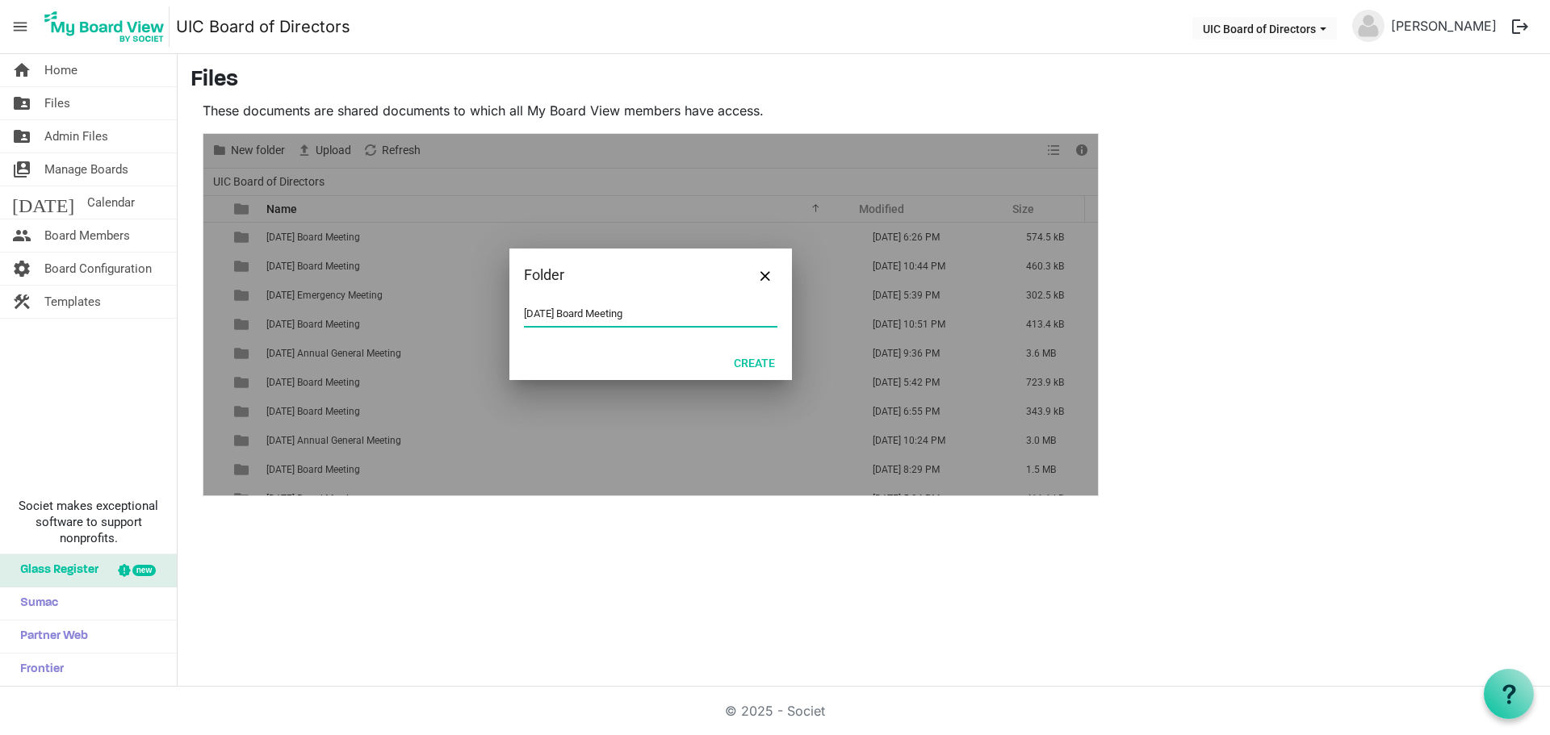
click at [600, 315] on input "2025 September Board Meeting" at bounding box center [650, 314] width 253 height 24
type input "2025 September 24 Board Meeting"
click at [754, 360] on button "Create" at bounding box center [754, 362] width 62 height 23
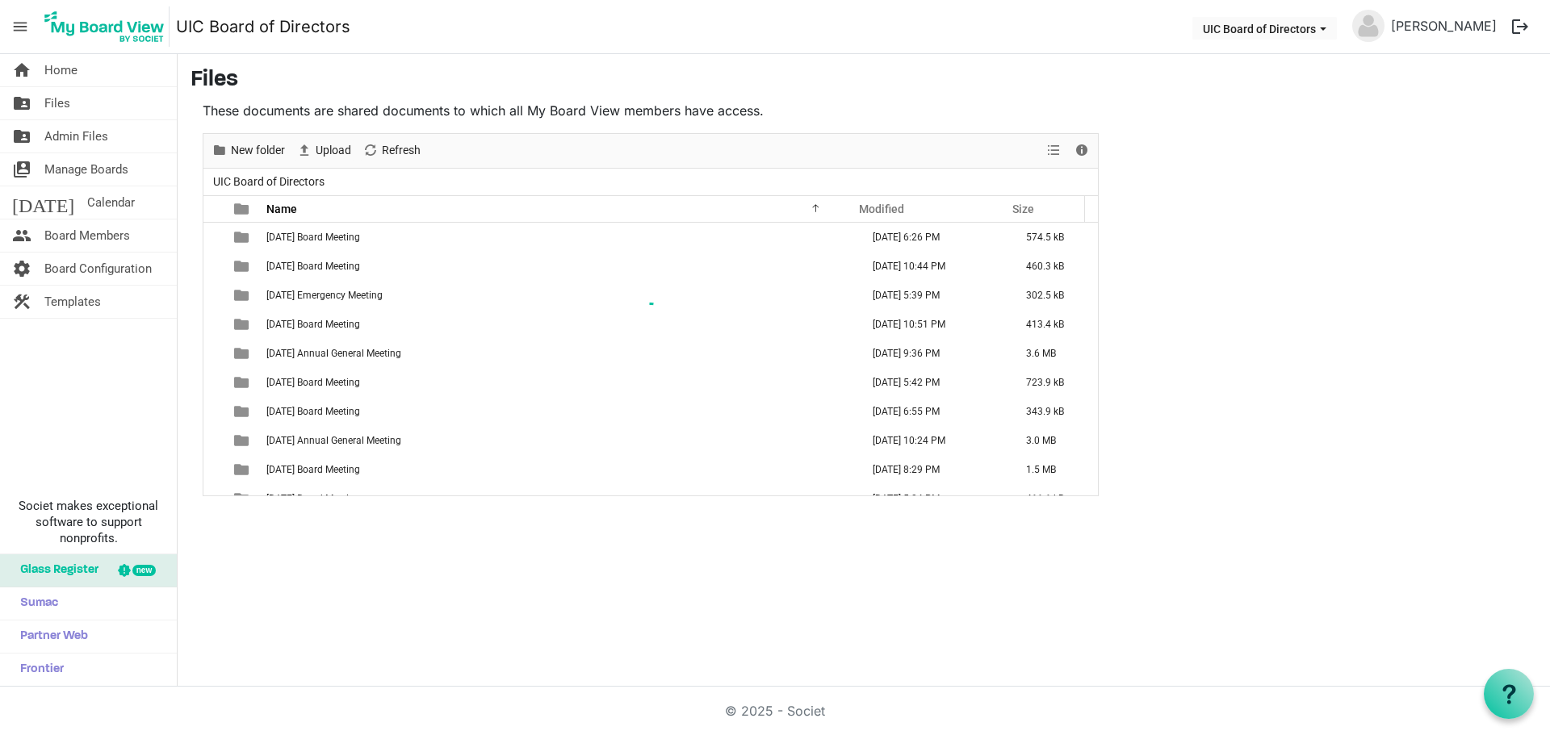
scroll to position [631, 0]
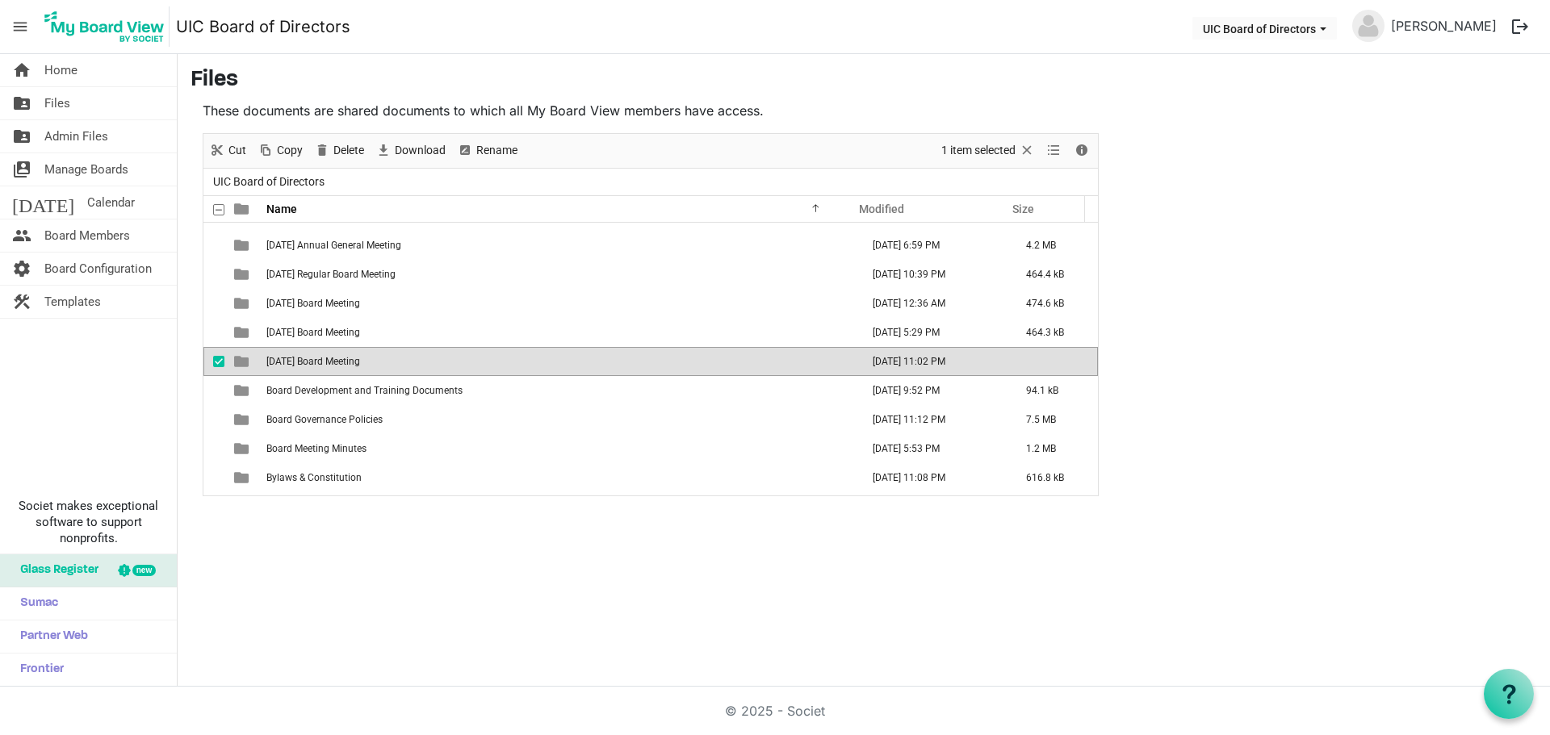
click at [360, 361] on span "2025 September 24 Board Meeting" at bounding box center [313, 361] width 94 height 11
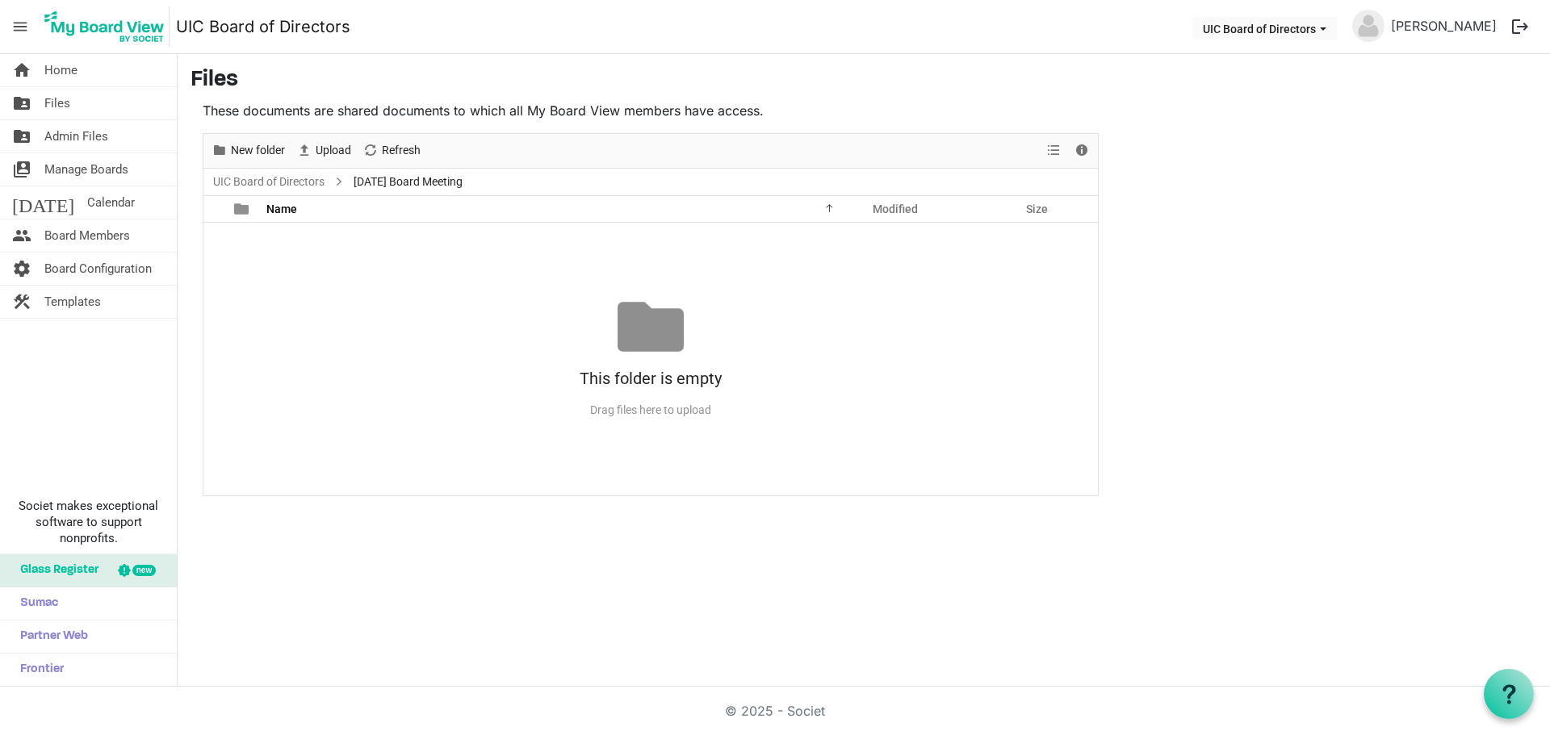
scroll to position [0, 0]
click at [338, 152] on span "Upload" at bounding box center [333, 150] width 39 height 20
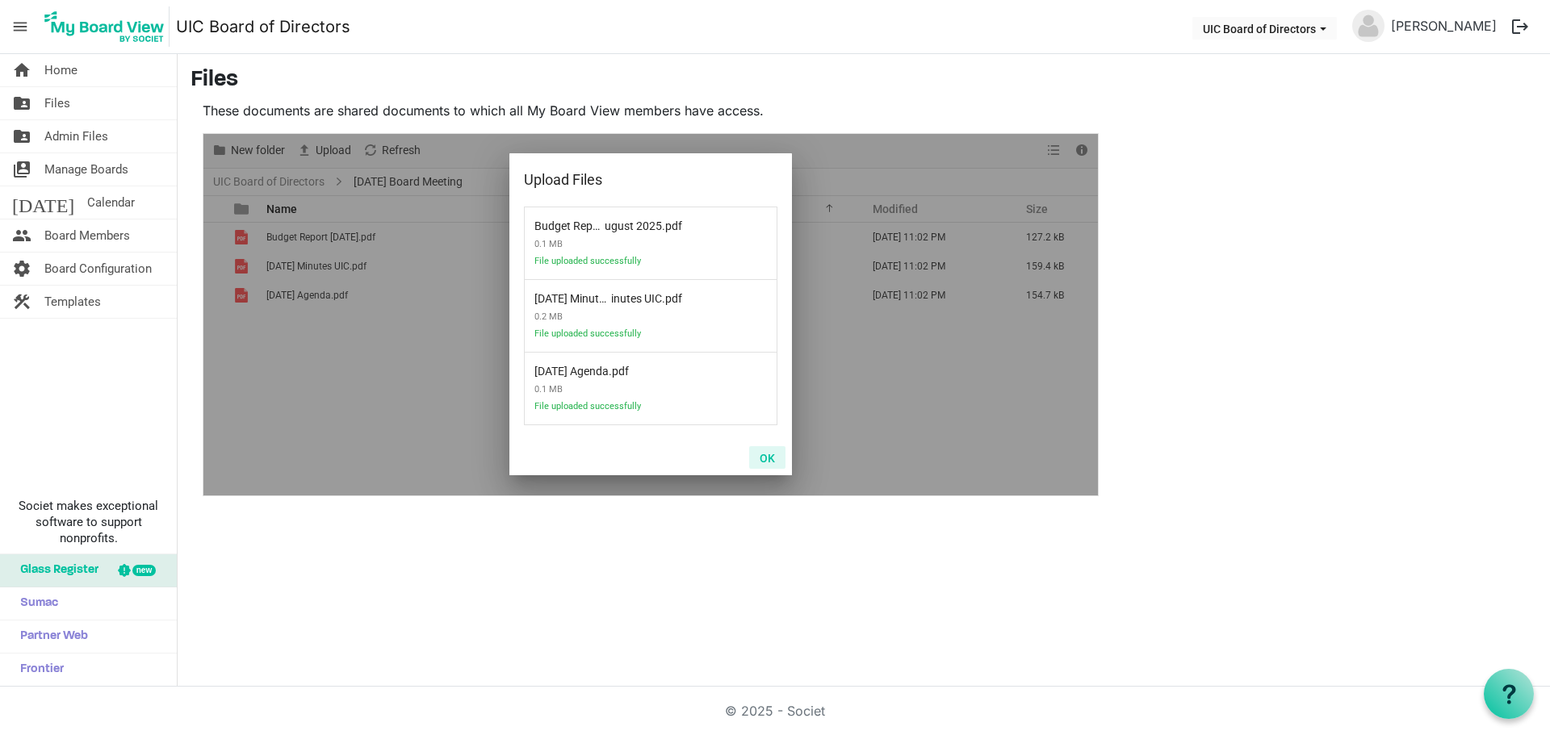
click at [763, 460] on button "OK" at bounding box center [767, 457] width 36 height 23
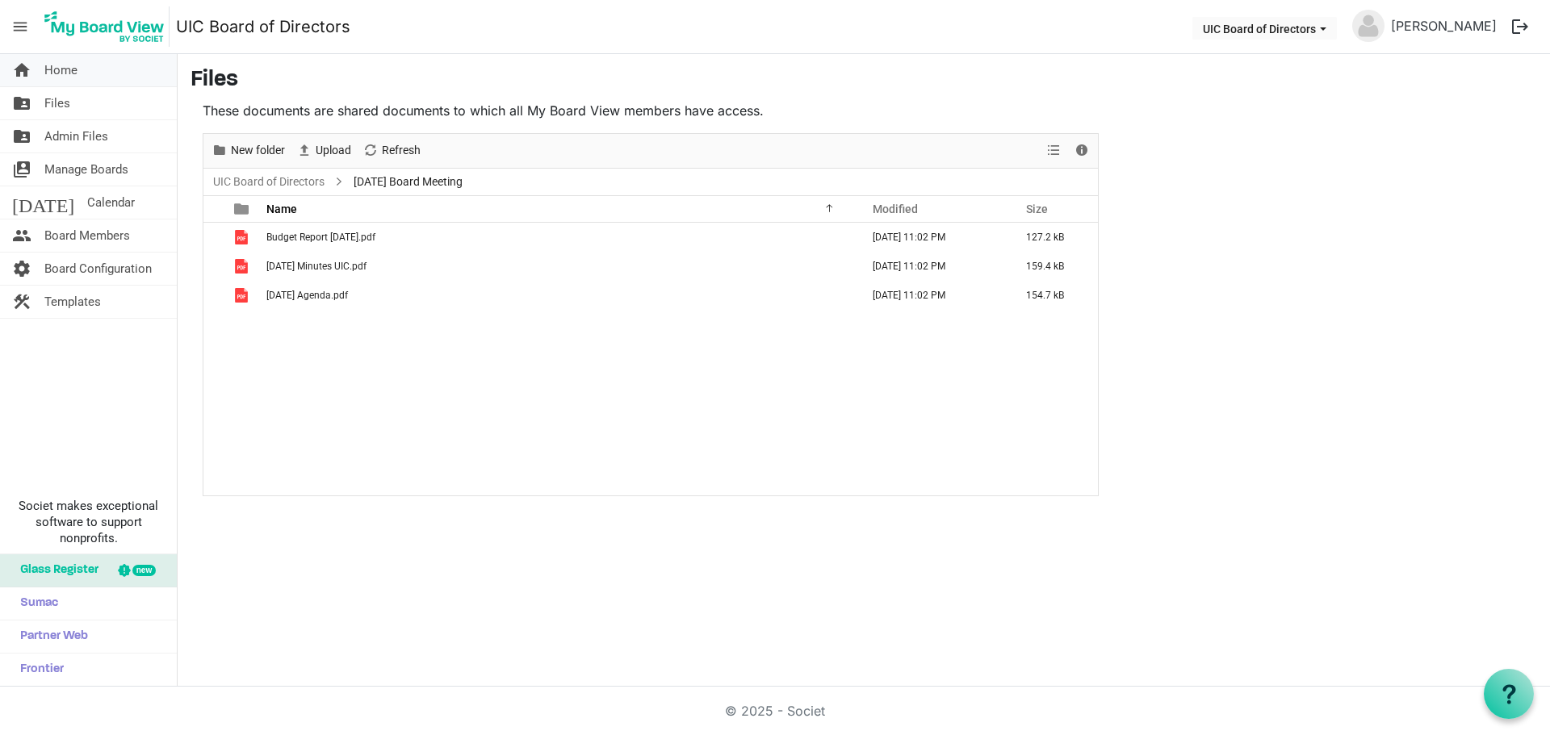
click at [61, 73] on span "Home" at bounding box center [60, 70] width 33 height 32
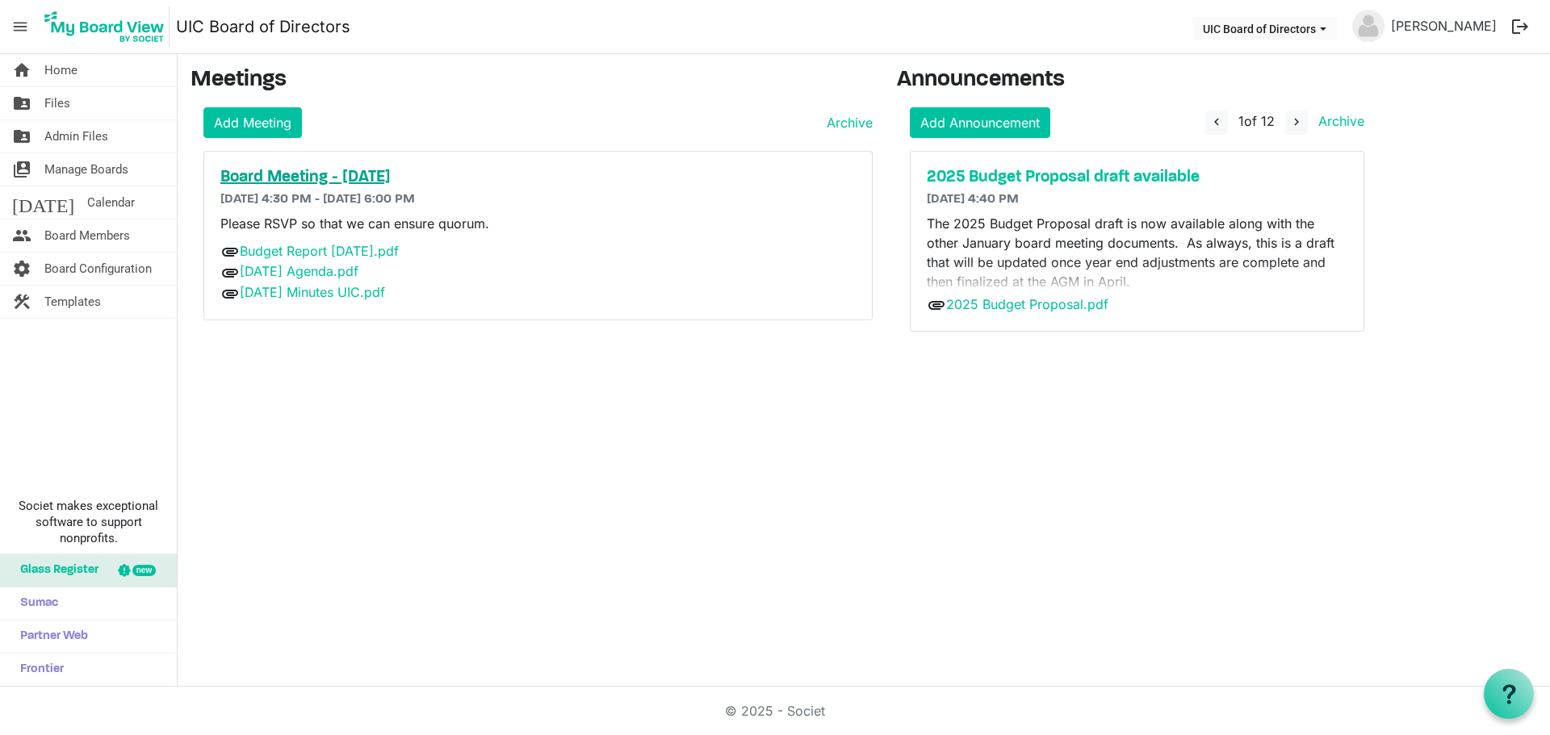
click at [386, 174] on h5 "Board Meeting - [DATE]" at bounding box center [537, 177] width 635 height 19
